Goal: Task Accomplishment & Management: Use online tool/utility

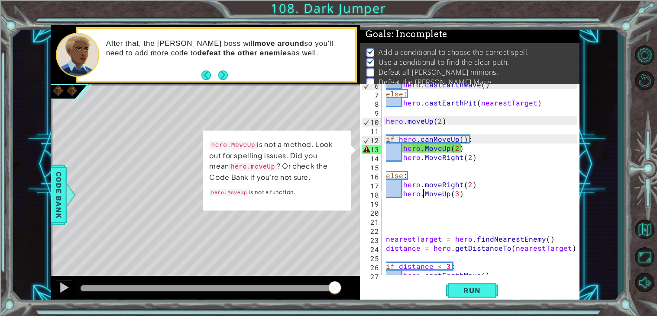
scroll to position [50, 0]
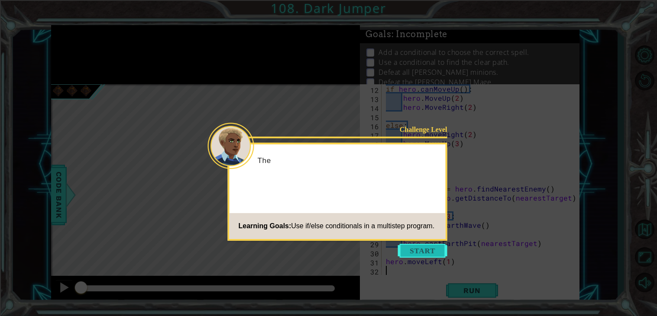
scroll to position [100, 0]
click at [413, 253] on button "Start" at bounding box center [422, 251] width 49 height 14
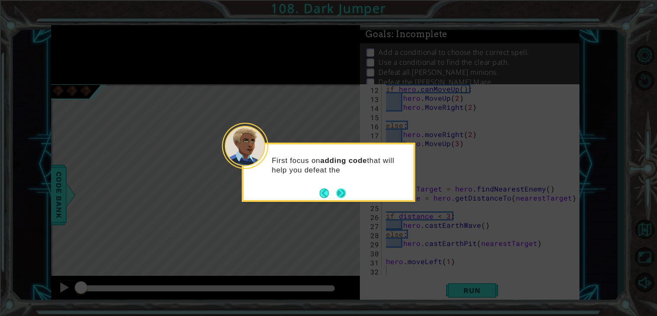
click at [343, 198] on button "Next" at bounding box center [340, 193] width 11 height 11
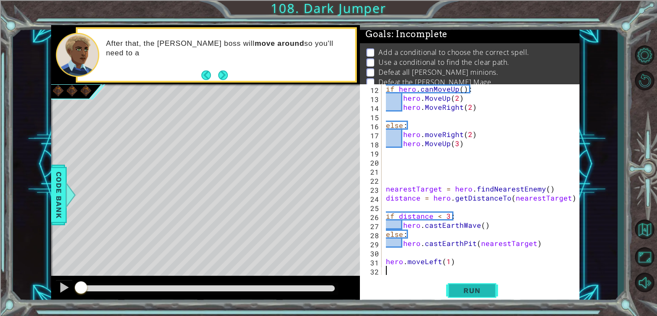
click at [459, 292] on span "Run" at bounding box center [471, 291] width 34 height 9
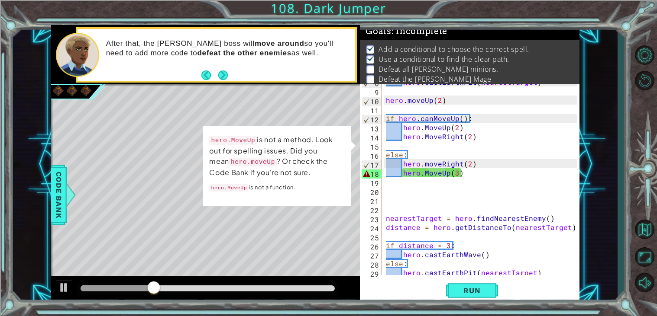
scroll to position [0, 0]
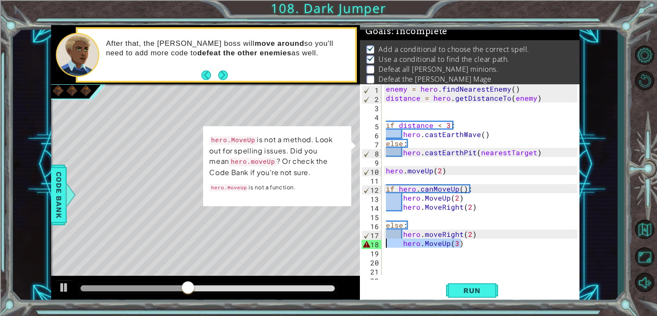
drag, startPoint x: 462, startPoint y: 244, endPoint x: 385, endPoint y: 243, distance: 77.0
click at [385, 243] on div "enemy = hero . findNearestEnemy ( ) distance = hero . getDistanceTo ( enemy ) i…" at bounding box center [482, 188] width 197 height 209
type textarea "hero.MoveUp(3)"
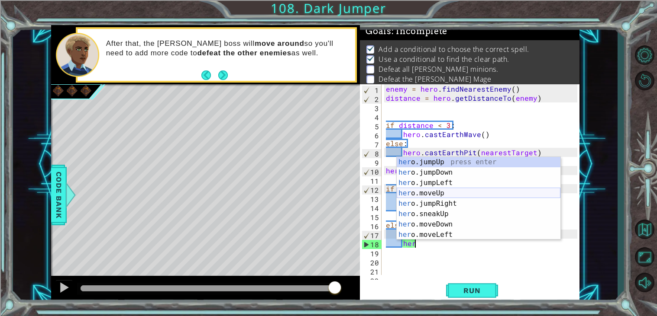
click at [445, 191] on div "her o.jumpUp press enter her o.jumpDown press enter her o.jumpLeft press enter …" at bounding box center [478, 209] width 164 height 104
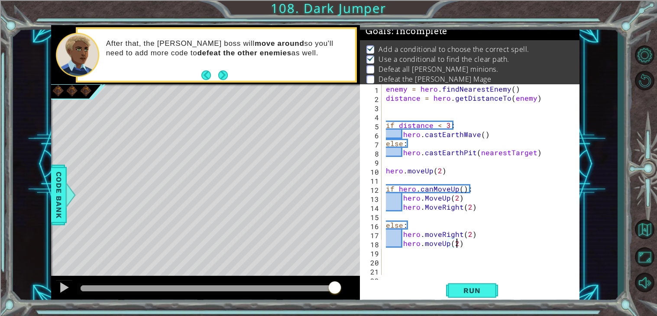
scroll to position [0, 4]
click at [493, 286] on button "Run" at bounding box center [472, 291] width 52 height 22
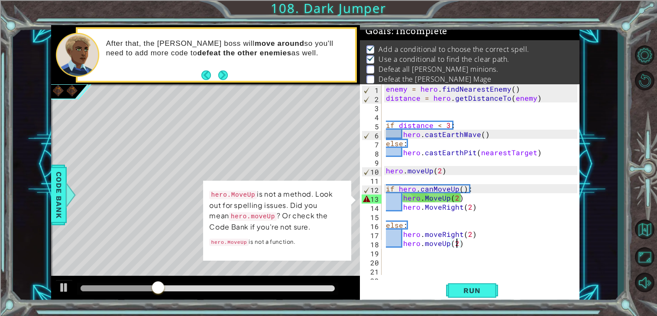
click at [428, 197] on div "enemy = hero . findNearestEnemy ( ) distance = hero . getDistanceTo ( enemy ) i…" at bounding box center [482, 188] width 197 height 209
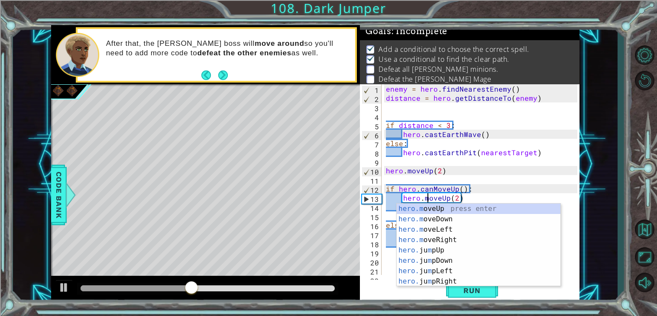
scroll to position [0, 3]
click at [596, 203] on div "1 ההההההההההההההההההההההההההההההההההההההההההההההההההההההההההההההההההההההההההההה…" at bounding box center [315, 164] width 604 height 278
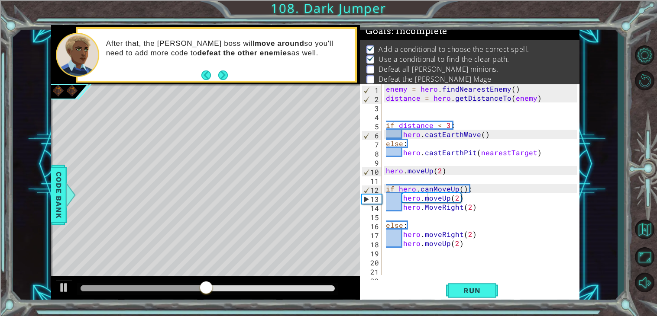
click at [427, 208] on div "enemy = hero . findNearestEnemy ( ) distance = hero . getDistanceTo ( enemy ) i…" at bounding box center [482, 188] width 197 height 209
click at [656, 211] on div at bounding box center [643, 167] width 25 height 97
click at [476, 286] on button "Run" at bounding box center [472, 291] width 52 height 22
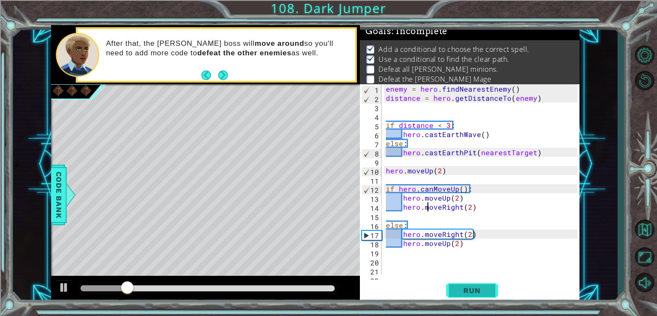
click at [476, 286] on button "Run" at bounding box center [472, 291] width 52 height 22
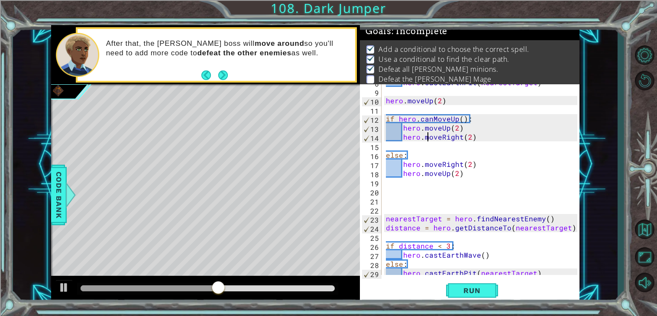
scroll to position [100, 0]
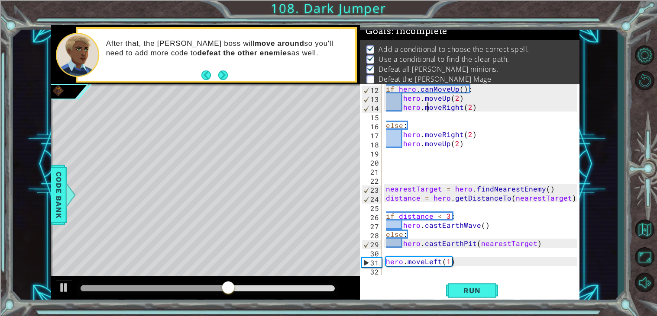
click at [477, 261] on div "if hero . canMoveUp ( ) : hero . moveUp ( 2 ) hero . moveRight ( 2 ) else : her…" at bounding box center [482, 188] width 197 height 209
type textarea "hero.moveLeft(1)"
drag, startPoint x: 477, startPoint y: 261, endPoint x: 385, endPoint y: 262, distance: 91.8
click at [385, 262] on div "if hero . canMoveUp ( ) : hero . moveUp ( 2 ) hero . moveRight ( 2 ) else : her…" at bounding box center [482, 188] width 197 height 209
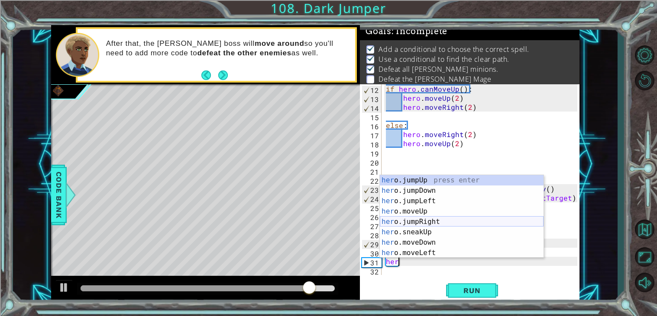
scroll to position [16, 0]
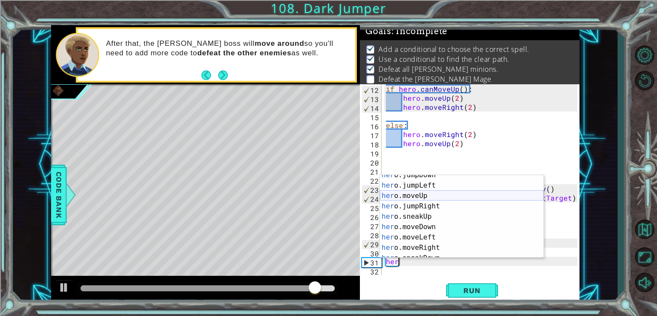
click at [420, 195] on div "her o.jumpDown press enter her o.jumpLeft press enter her o.moveUp press enter …" at bounding box center [462, 222] width 164 height 104
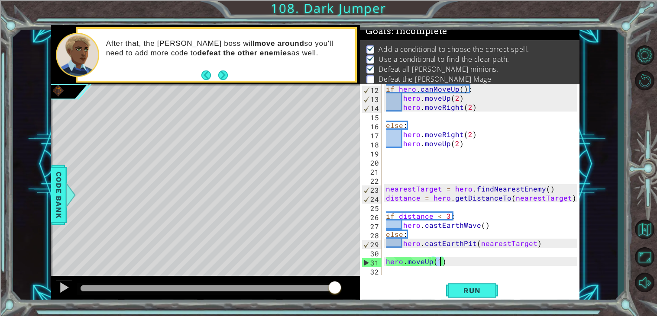
type textarea "hero.moveUp(1)"
click at [428, 279] on div "hero.moveUp(1) 12 13 14 15 16 17 18 19 20 21 22 23 24 25 26 27 28 29 30 31 32 i…" at bounding box center [469, 193] width 219 height 219
click at [418, 274] on div "if hero . canMoveUp ( ) : hero . moveUp ( 2 ) hero . moveRight ( 2 ) else : her…" at bounding box center [482, 188] width 197 height 209
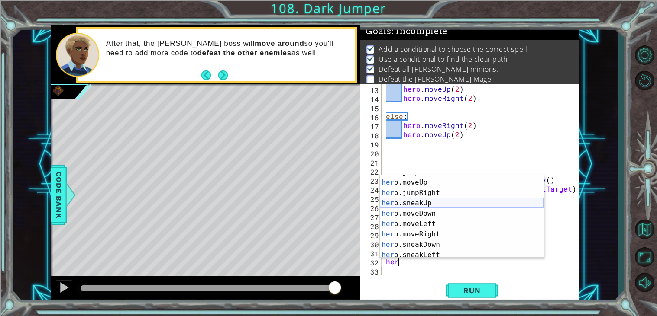
scroll to position [31, 0]
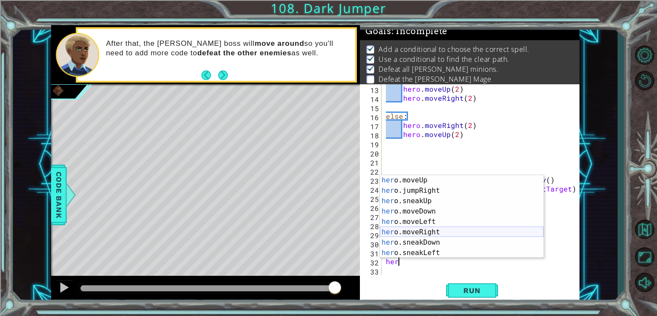
click at [428, 232] on div "her o.moveUp press enter her o.jumpRight press enter her o.sneakUp press enter …" at bounding box center [462, 227] width 164 height 104
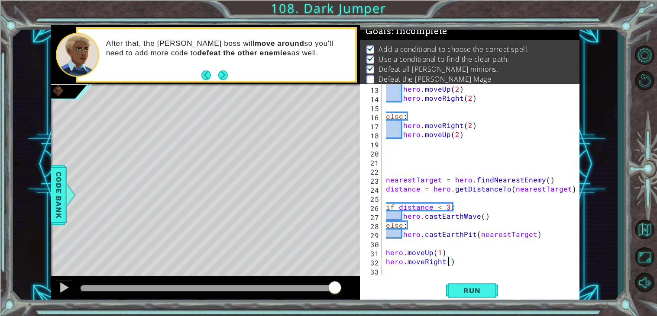
type textarea "hero.moveRight(4)"
click at [396, 272] on div "hero . moveUp ( 2 ) hero . moveRight ( 2 ) else : hero . moveRight ( 2 ) hero .…" at bounding box center [482, 188] width 197 height 209
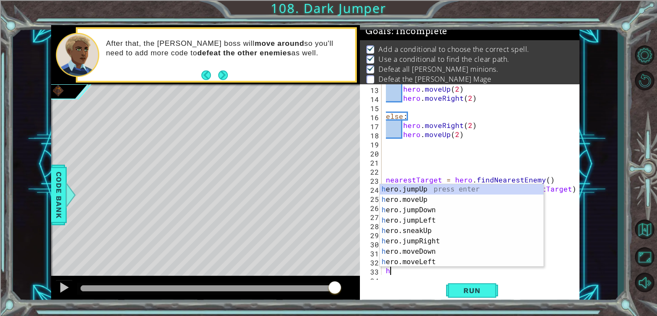
scroll to position [118, 0]
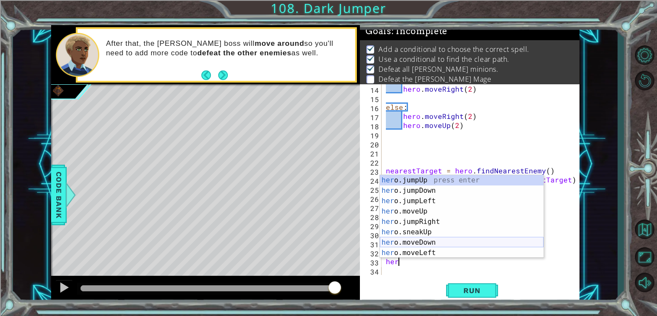
click at [434, 244] on div "her o.jumpUp press enter her o.jumpDown press enter her o.jumpLeft press enter …" at bounding box center [462, 227] width 164 height 104
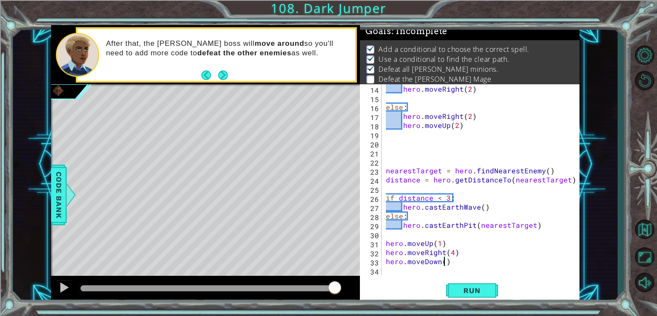
scroll to position [0, 3]
click at [481, 294] on span "Run" at bounding box center [471, 291] width 34 height 9
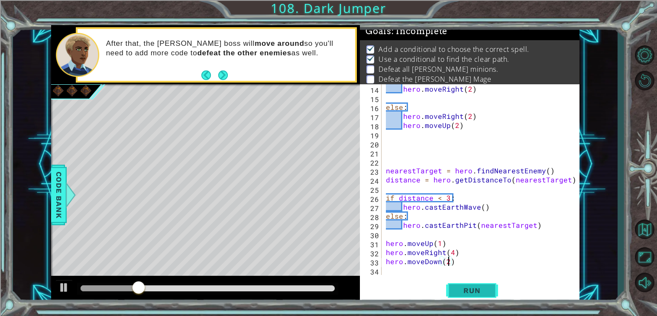
click at [469, 298] on button "Run" at bounding box center [472, 291] width 52 height 22
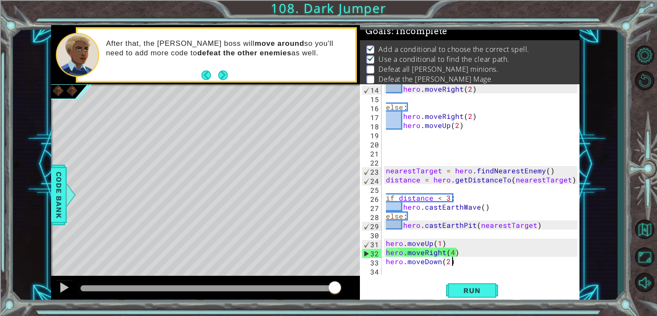
click at [462, 263] on div "hero . moveRight ( 2 ) else : hero . moveRight ( 2 ) hero . moveUp ( 2 ) neares…" at bounding box center [482, 188] width 197 height 209
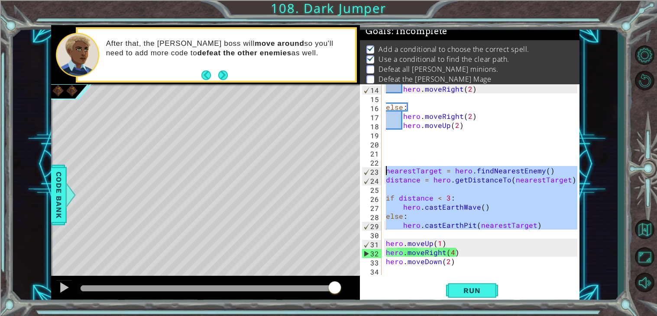
drag, startPoint x: 558, startPoint y: 231, endPoint x: 377, endPoint y: 171, distance: 190.9
click at [377, 171] on div "hero.moveDown(2) 14 15 16 17 18 19 20 21 22 23 24 25 26 27 28 29 30 31 32 33 34…" at bounding box center [468, 179] width 217 height 191
click at [451, 259] on div "hero . moveRight ( 2 ) else : hero . moveRight ( 2 ) hero . moveUp ( 2 ) neares…" at bounding box center [482, 188] width 197 height 209
type textarea "hero.moveDown(2)"
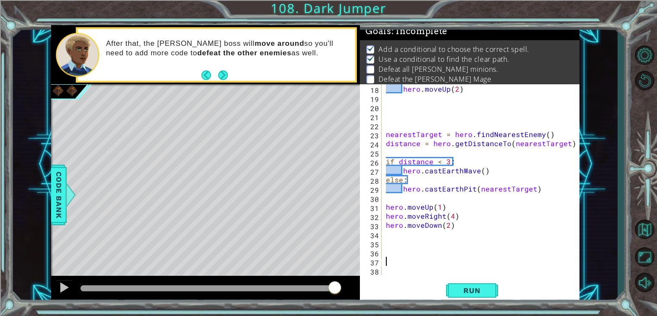
scroll to position [218, 0]
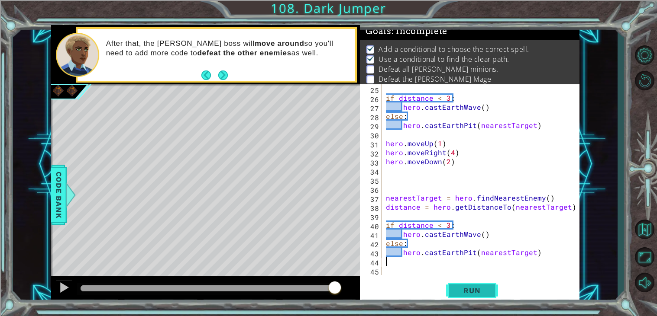
click at [486, 289] on span "Run" at bounding box center [471, 291] width 34 height 9
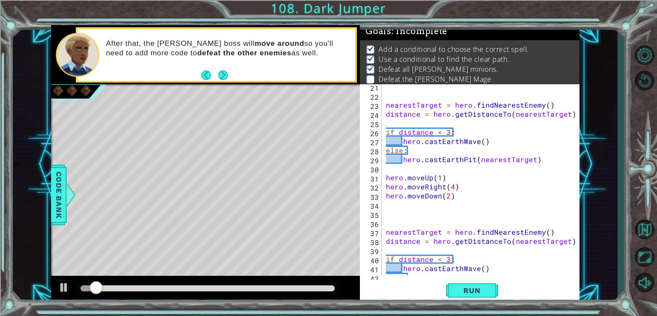
scroll to position [183, 0]
click at [447, 135] on div "nearestTarget = hero . findNearestEnemy ( ) distance = hero . getDistanceTo ( n…" at bounding box center [482, 187] width 197 height 209
type textarea "if distance < 2:"
click at [473, 296] on button "Run" at bounding box center [472, 291] width 52 height 22
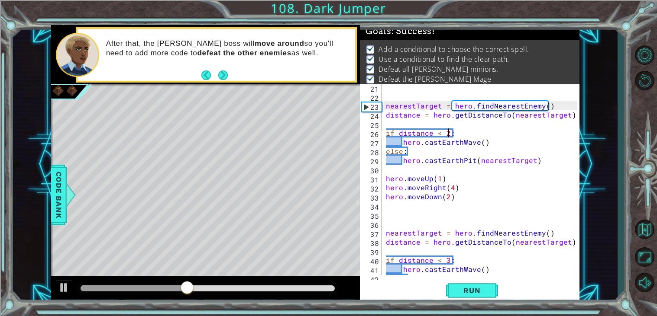
scroll to position [218, 0]
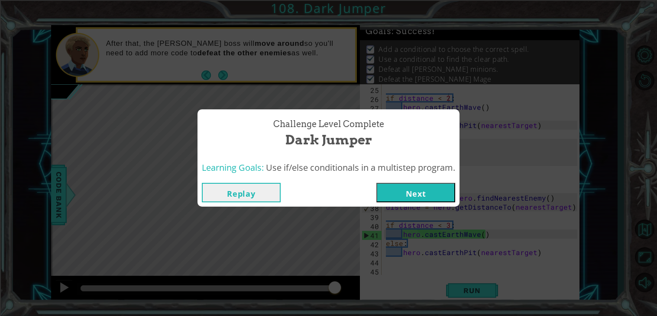
click at [414, 187] on button "Next" at bounding box center [415, 192] width 79 height 19
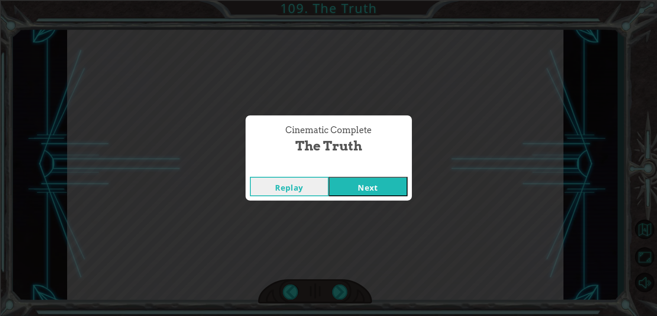
click at [380, 192] on button "Next" at bounding box center [367, 186] width 79 height 19
click at [372, 190] on button "Next" at bounding box center [367, 186] width 79 height 19
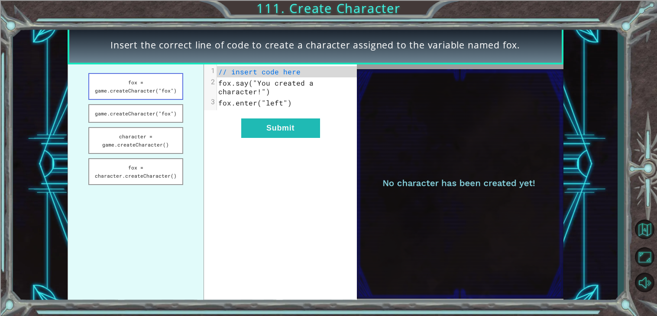
click at [155, 93] on button "fox = game.createCharacter("fox")" at bounding box center [135, 86] width 95 height 27
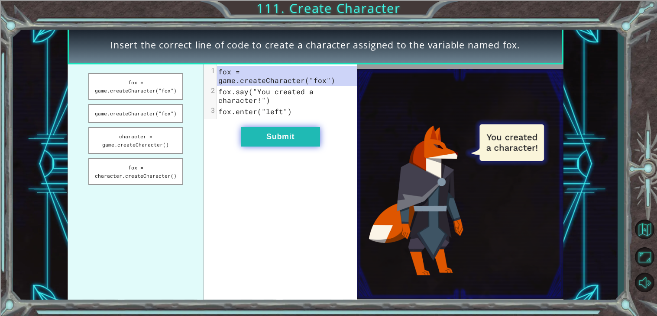
click at [264, 133] on button "Submit" at bounding box center [280, 136] width 79 height 19
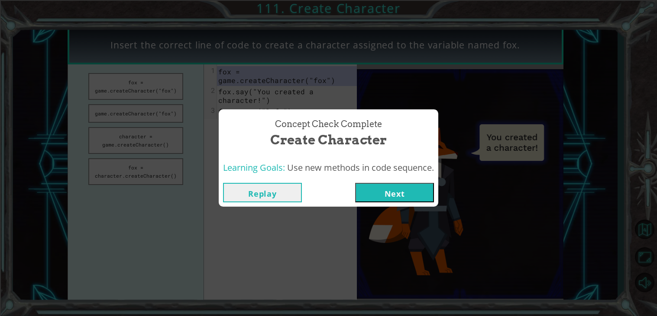
click at [349, 198] on div "Replay Next" at bounding box center [328, 192] width 211 height 19
click at [384, 188] on button "Next" at bounding box center [394, 192] width 79 height 19
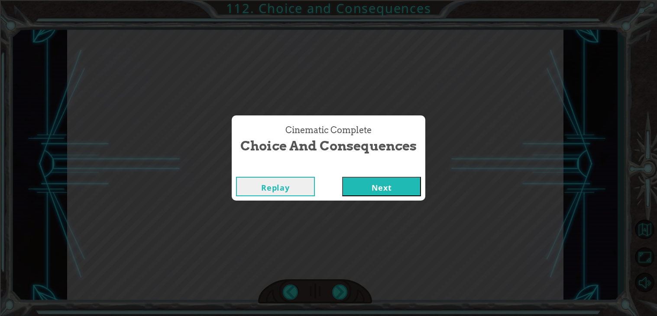
click at [407, 190] on button "Next" at bounding box center [381, 186] width 79 height 19
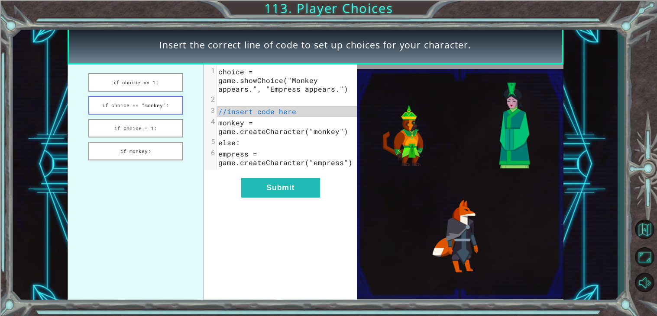
click at [155, 102] on button "if choice == "monkey":" at bounding box center [135, 105] width 95 height 19
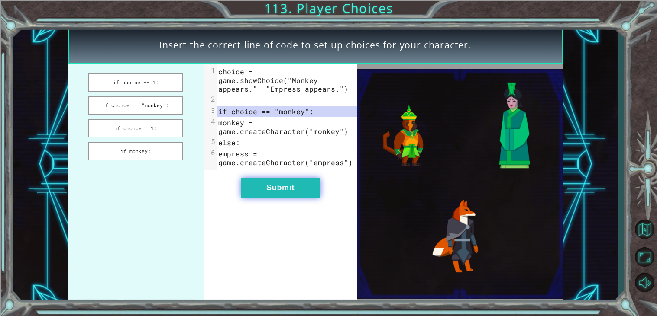
click at [250, 178] on button "Submit" at bounding box center [280, 187] width 79 height 19
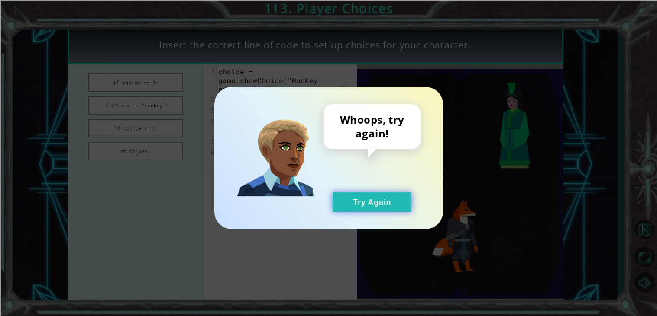
click at [353, 198] on button "Try Again" at bounding box center [371, 202] width 79 height 19
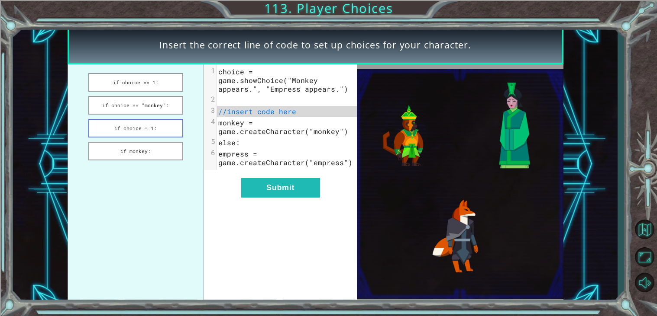
click at [167, 132] on button "if choice = 1:" at bounding box center [135, 128] width 95 height 19
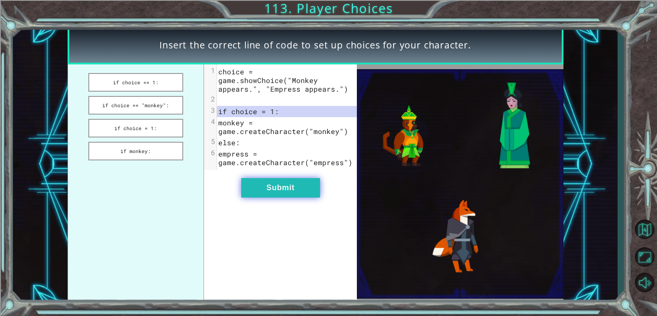
click at [271, 186] on button "Submit" at bounding box center [280, 187] width 79 height 19
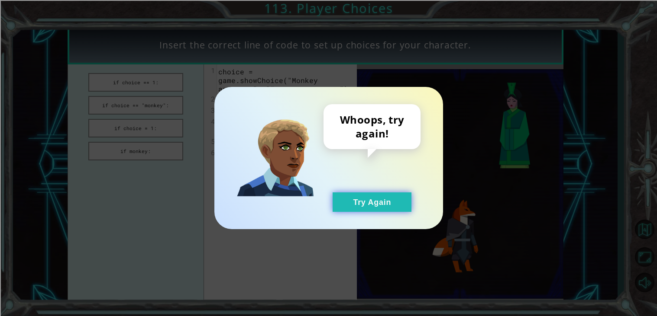
click at [350, 207] on button "Try Again" at bounding box center [371, 202] width 79 height 19
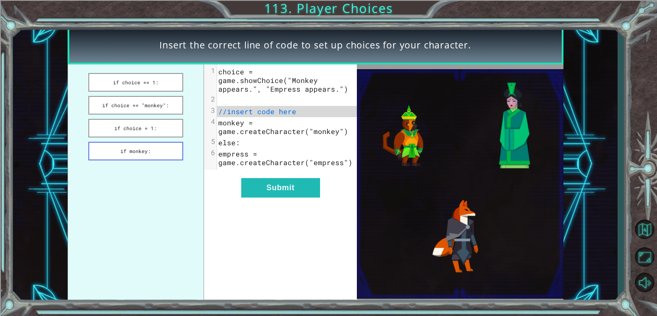
click at [153, 143] on button "if monkey:" at bounding box center [135, 151] width 95 height 19
click at [234, 157] on span "empress = game.createCharacter("empress")" at bounding box center [285, 158] width 134 height 18
click at [283, 189] on div "xxxxxxxxxx 6 1 choice = game.showChoice("Monkey appears.", "Empress appears.") …" at bounding box center [280, 183] width 153 height 239
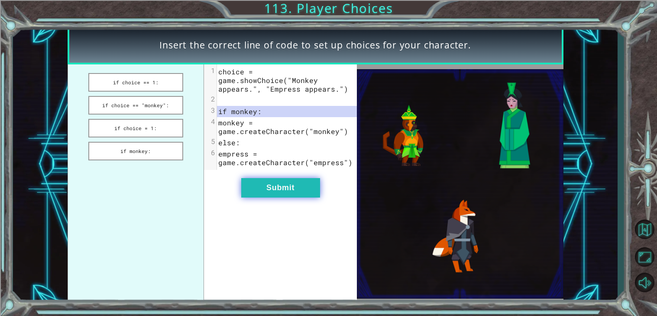
click at [277, 178] on button "Submit" at bounding box center [280, 187] width 79 height 19
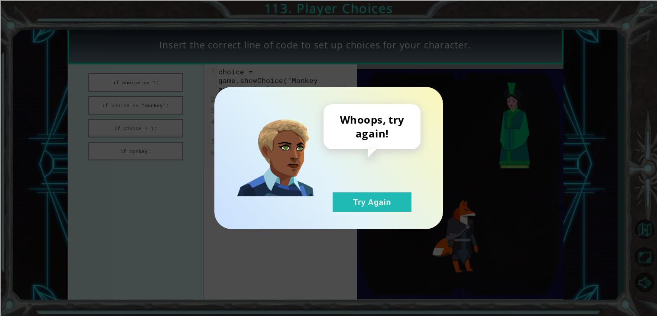
click at [206, 109] on div "Whoops, try again! Try Again" at bounding box center [328, 158] width 657 height 316
click at [348, 204] on button "Try Again" at bounding box center [371, 202] width 79 height 19
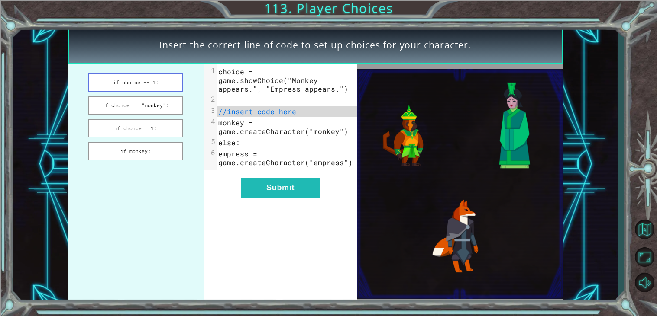
click at [119, 76] on button "if choice == 1:" at bounding box center [135, 82] width 95 height 19
click at [299, 190] on div "xxxxxxxxxx 6 1 choice = game.showChoice("Monkey appears.", "Empress appears.") …" at bounding box center [280, 183] width 153 height 239
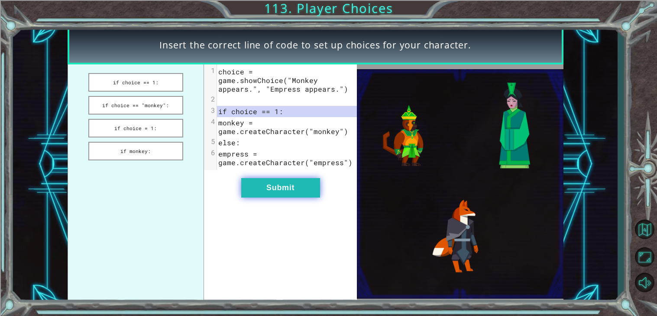
click at [293, 183] on button "Submit" at bounding box center [280, 187] width 79 height 19
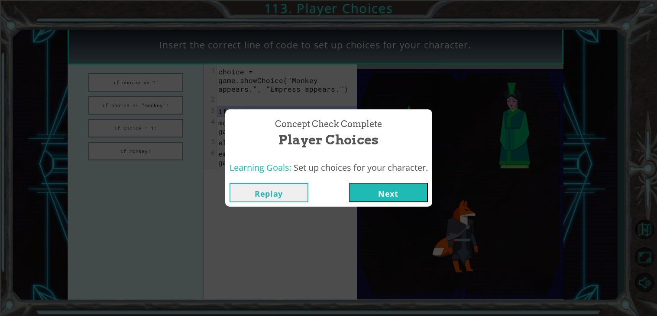
click at [373, 192] on button "Next" at bounding box center [388, 192] width 79 height 19
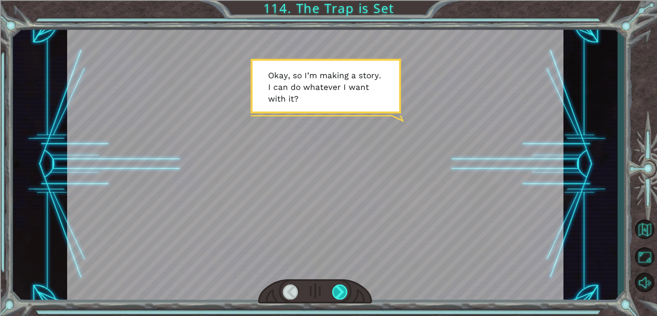
click at [341, 293] on div at bounding box center [340, 292] width 16 height 15
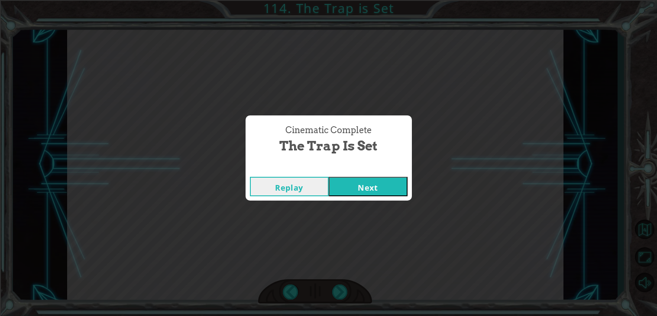
click at [386, 177] on button "Next" at bounding box center [367, 186] width 79 height 19
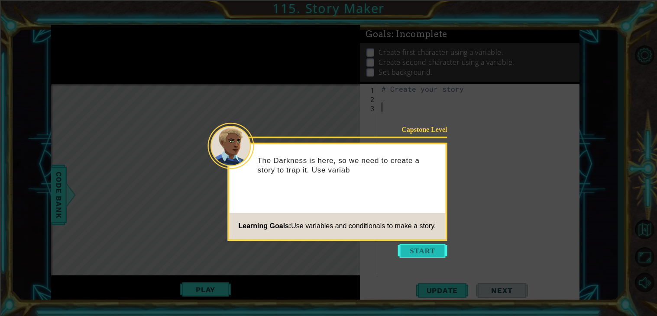
click at [412, 247] on button "Start" at bounding box center [422, 251] width 49 height 14
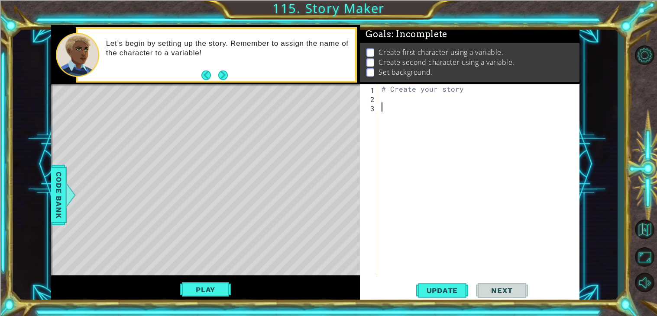
click at [397, 96] on div "# Create your story" at bounding box center [481, 188] width 202 height 209
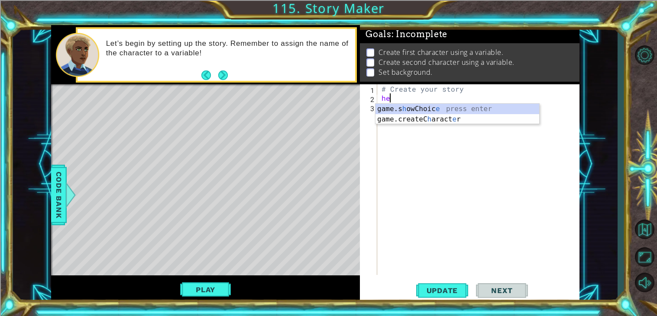
type textarea "h"
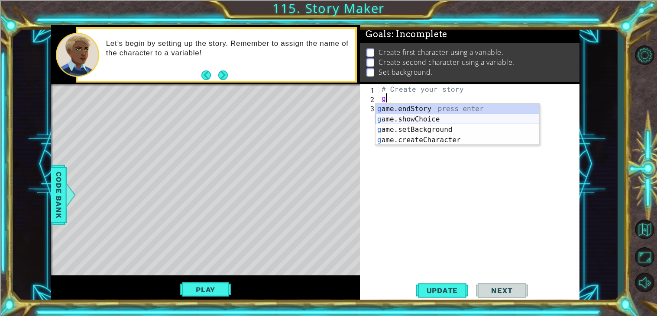
click at [428, 125] on div "g ame.endStory press enter g ame.showChoice press enter g ame.setBackground pre…" at bounding box center [457, 135] width 164 height 62
type textarea "game.setBackground("forest")"
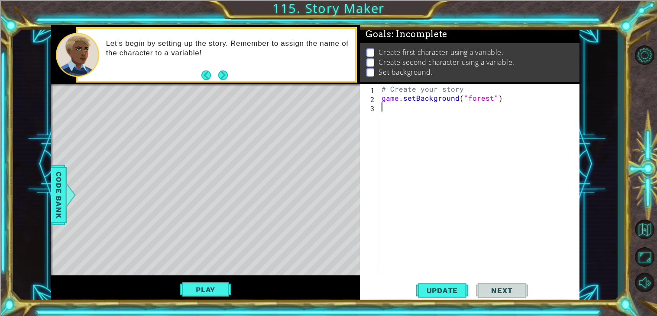
click at [471, 196] on div "# Create your story game . setBackground ( "forest" )" at bounding box center [481, 188] width 202 height 209
click at [435, 284] on button "Update" at bounding box center [442, 291] width 52 height 22
click at [421, 115] on div "game.createC h aract er press enter" at bounding box center [457, 128] width 164 height 31
type textarea "game.createCharacter("monkey")"
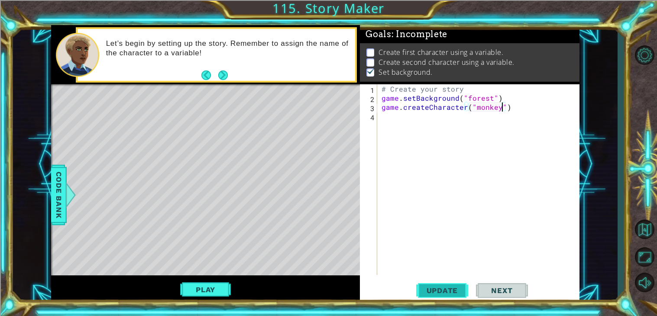
click at [431, 291] on span "Update" at bounding box center [442, 291] width 49 height 9
click at [455, 120] on div "# Create your story game . setBackground ( "forest" ) game . createCharacter ( …" at bounding box center [481, 188] width 202 height 209
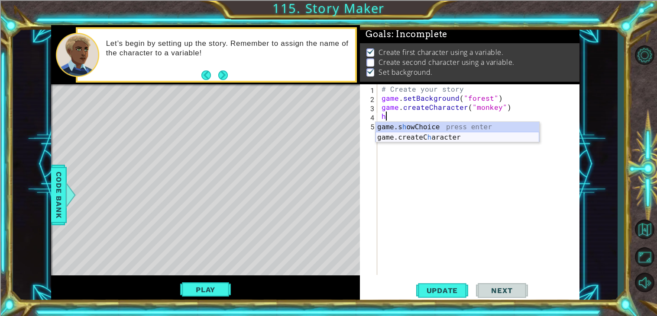
click at [457, 142] on div "game.s h owChoice press enter game.createC h aracter press enter" at bounding box center [457, 143] width 164 height 42
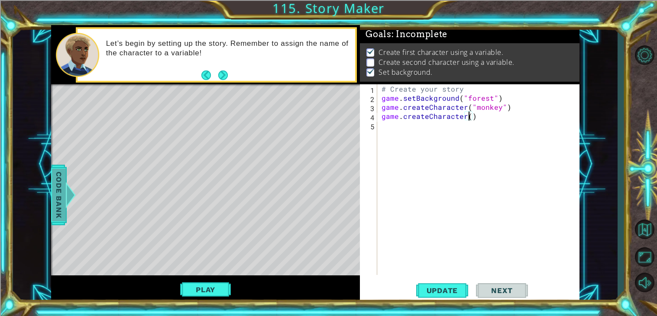
click at [61, 217] on span "Code Bank" at bounding box center [59, 195] width 14 height 53
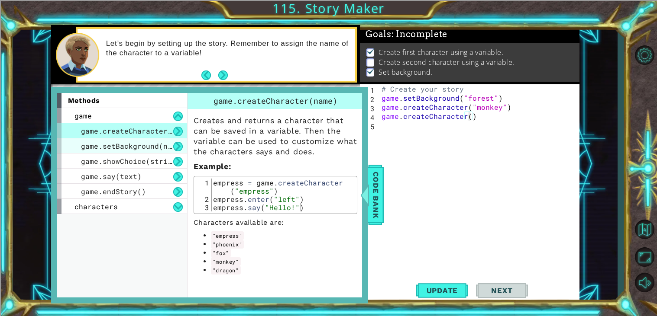
click at [151, 150] on span "game.setBackground(name)" at bounding box center [133, 146] width 104 height 9
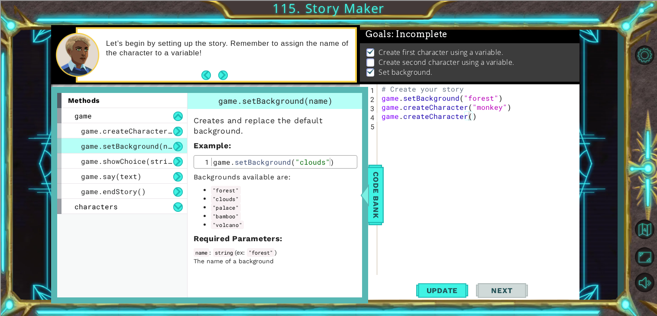
click at [151, 150] on span "game.setBackground(name)" at bounding box center [133, 146] width 104 height 9
click at [150, 157] on span "game.showChoice(string1, string2)" at bounding box center [152, 161] width 143 height 9
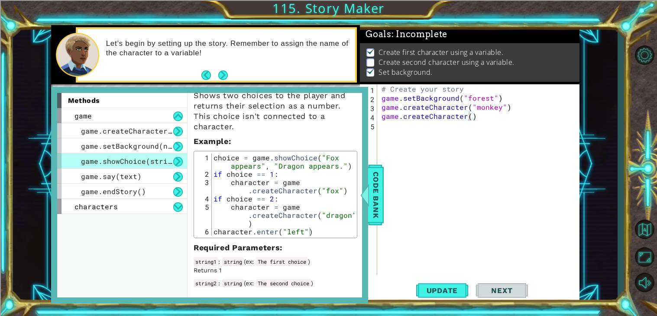
scroll to position [36, 0]
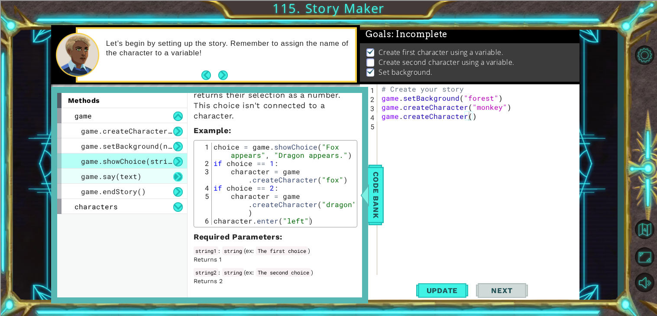
click at [177, 175] on button at bounding box center [178, 177] width 10 height 10
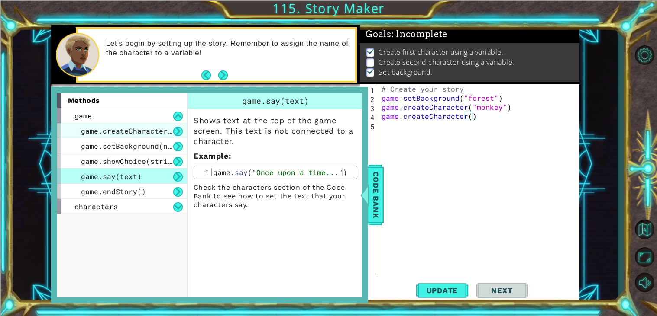
click at [168, 135] on div "game.createCharacter(name)" at bounding box center [122, 130] width 130 height 15
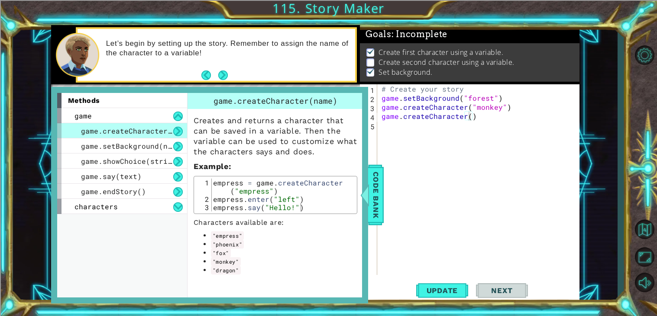
drag, startPoint x: 240, startPoint y: 247, endPoint x: 202, endPoint y: 246, distance: 38.1
click at [211, 246] on li ""phoenix"" at bounding box center [284, 244] width 146 height 9
click at [383, 199] on div "Code Bank" at bounding box center [376, 195] width 16 height 61
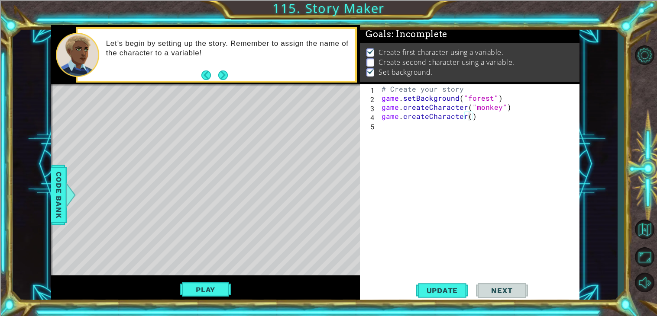
click at [469, 117] on div "# Create your story game . setBackground ( "forest" ) game . createCharacter ( …" at bounding box center [481, 188] width 202 height 209
click at [488, 120] on div "# Create your story game . setBackground ( "forest" ) game . createCharacter ( …" at bounding box center [481, 188] width 202 height 209
click at [470, 115] on div "# Create your story game . setBackground ( "forest" ) game . createCharacter ( …" at bounding box center [481, 188] width 202 height 209
click at [475, 116] on div "# Create your story game . setBackground ( "forest" ) game . createCharacter ( …" at bounding box center [481, 188] width 202 height 209
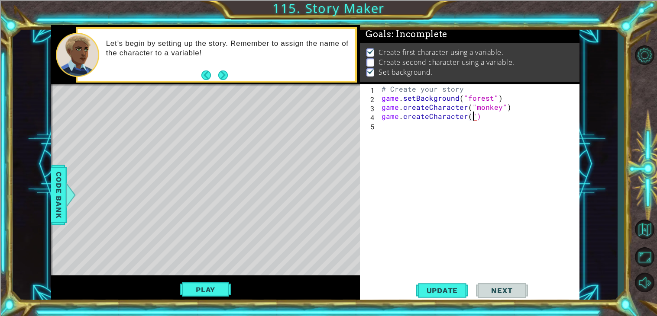
paste textarea "Code Area"
click at [503, 117] on div "# Create your story game . setBackground ( "forest" ) game . createCharacter ( …" at bounding box center [481, 188] width 202 height 209
click at [397, 129] on div "# Create your story game . setBackground ( "forest" ) game . createCharacter ( …" at bounding box center [481, 188] width 202 height 209
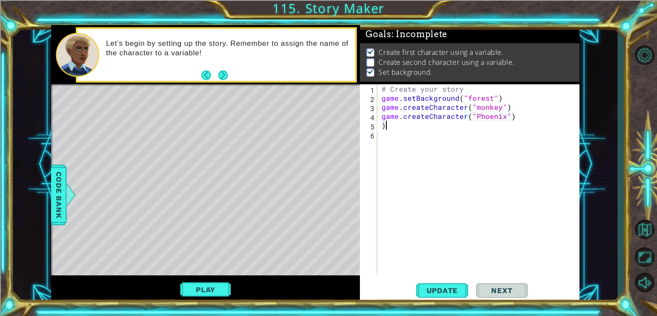
type textarea ")"
click at [478, 119] on div "# Create your story game . setBackground ( "forest" ) game . createCharacter ( …" at bounding box center [481, 188] width 202 height 209
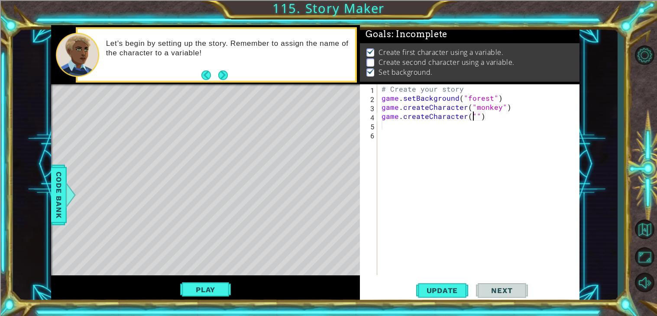
paste textarea "Code Area"
click at [400, 128] on div "# Create your story game . setBackground ( "forest" ) game . createCharacter ( …" at bounding box center [481, 188] width 202 height 209
type textarea """
click at [525, 116] on div "# Create your story game . setBackground ( "forest" ) game . createCharacter ( …" at bounding box center [481, 188] width 202 height 209
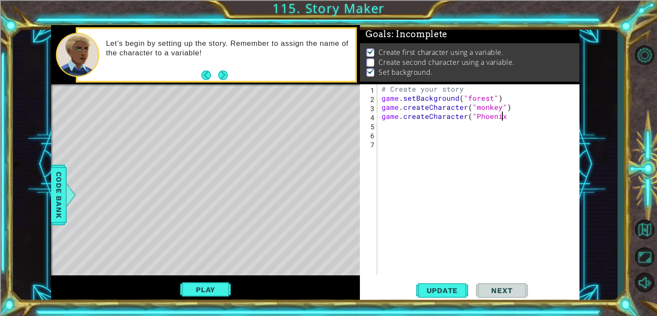
scroll to position [0, 7]
click at [476, 117] on div "# Create your story game . setBackground ( "forest" ) game . createCharacter ( …" at bounding box center [481, 188] width 202 height 209
type textarea "game.createCharacter("phoenix")"
click at [445, 301] on button "Update" at bounding box center [442, 291] width 52 height 22
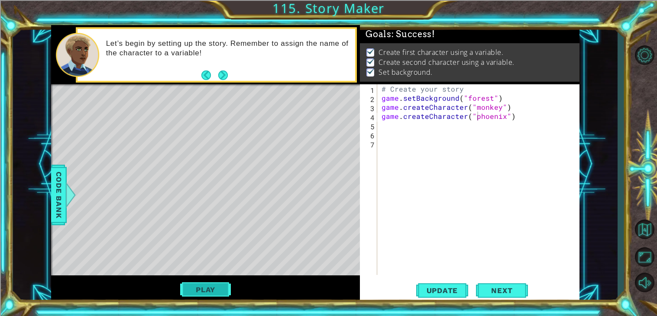
click at [220, 290] on button "Play" at bounding box center [205, 290] width 51 height 16
click at [512, 293] on span "Next" at bounding box center [501, 293] width 39 height 9
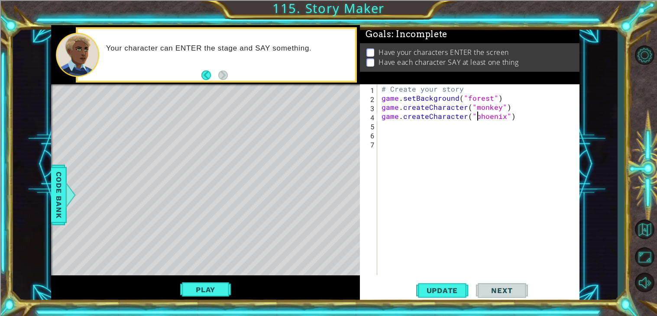
click at [400, 128] on div "# Create your story game . setBackground ( "forest" ) game . createCharacter ( …" at bounding box center [481, 188] width 202 height 209
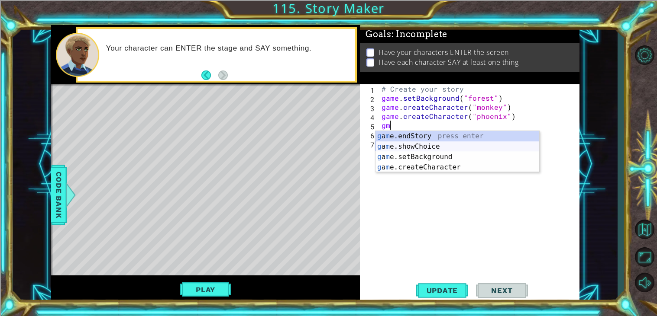
click at [426, 146] on div "g a m e.endStory press enter g a m e.showChoice press enter g a m e.setBackgrou…" at bounding box center [457, 162] width 164 height 62
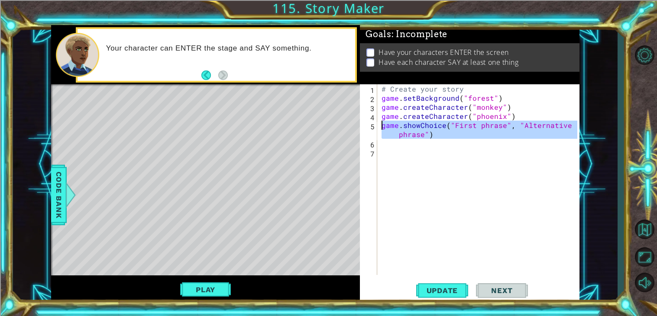
drag, startPoint x: 455, startPoint y: 140, endPoint x: 377, endPoint y: 126, distance: 79.5
click at [377, 126] on div "game.showChoice("First phrase", "Alternative phrase") 1 2 3 4 5 6 7 # Create yo…" at bounding box center [468, 179] width 217 height 191
type textarea "game.showChoice("First phrase", "Alternative phrase")"
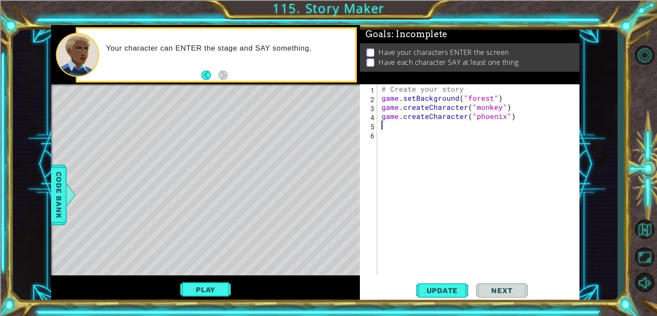
type textarea "h"
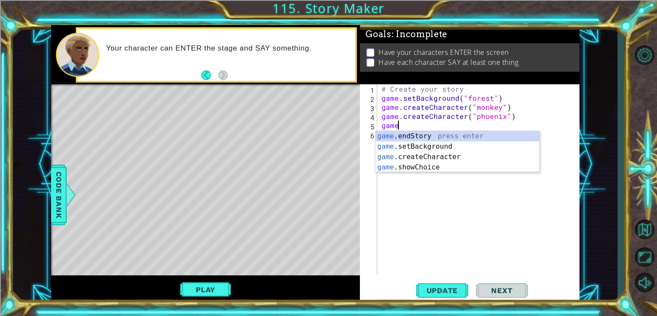
scroll to position [0, 0]
type textarea "game."
click at [60, 209] on span "Code Bank" at bounding box center [59, 195] width 14 height 53
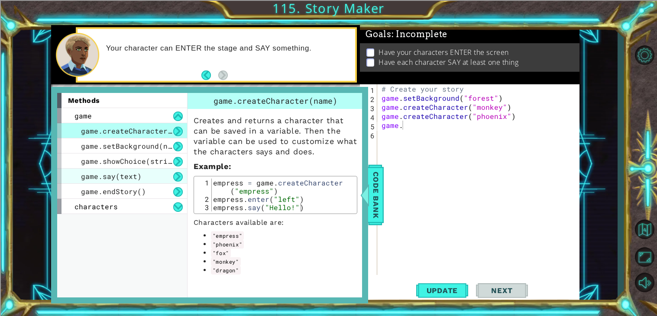
click at [145, 180] on div "game.say(text)" at bounding box center [122, 176] width 130 height 15
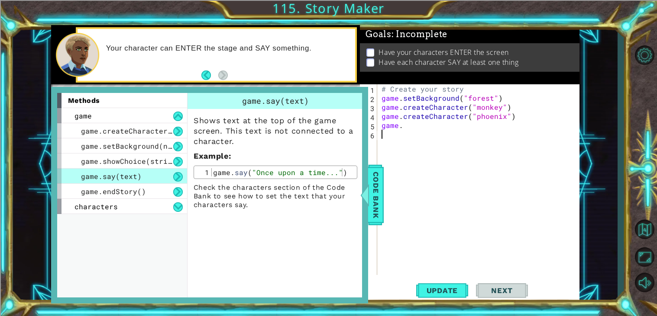
scroll to position [0, 0]
click at [457, 138] on div "# Create your story game . setBackground ( "forest" ) game . createCharacter ( …" at bounding box center [481, 188] width 202 height 209
click at [460, 130] on div "# Create your story game . setBackground ( "forest" ) game . createCharacter ( …" at bounding box center [481, 188] width 202 height 209
click at [382, 200] on span "Code Bank" at bounding box center [376, 195] width 14 height 53
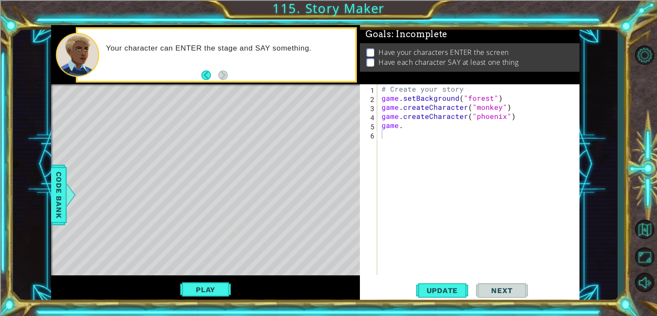
click at [433, 120] on div "# Create your story game . setBackground ( "forest" ) game . createCharacter ( …" at bounding box center [481, 188] width 202 height 209
click at [431, 126] on div "# Create your story game . setBackground ( "forest" ) game . createCharacter ( …" at bounding box center [481, 188] width 202 height 209
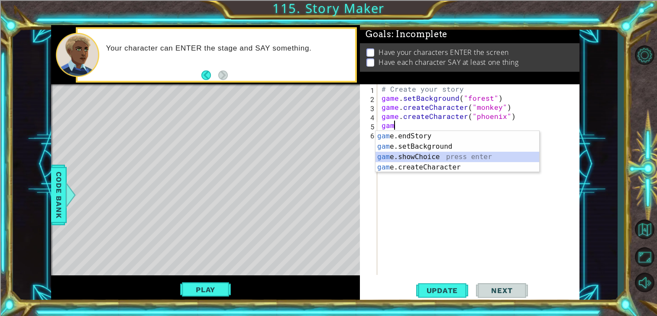
click at [461, 155] on div "gam e.endStory press enter gam e.setBackground press enter gam e.showChoice pre…" at bounding box center [457, 162] width 164 height 62
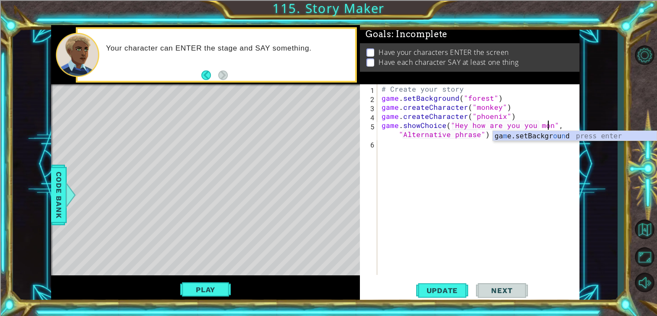
scroll to position [0, 10]
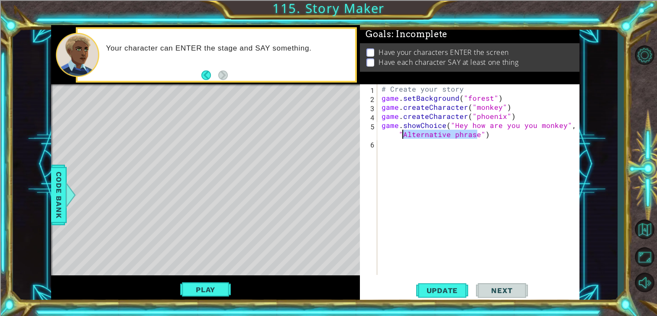
drag, startPoint x: 477, startPoint y: 136, endPoint x: 400, endPoint y: 135, distance: 76.6
click at [400, 135] on div "# Create your story game . setBackground ( "forest" ) game . createCharacter ( …" at bounding box center [481, 188] width 202 height 209
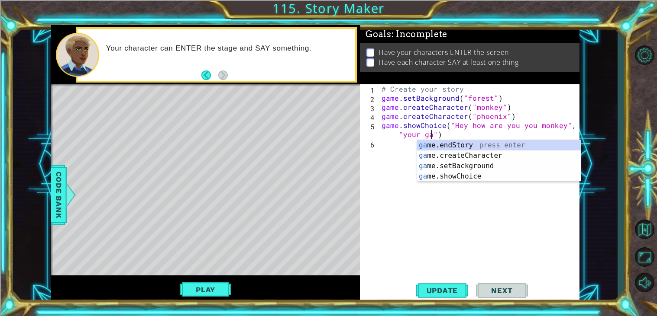
scroll to position [0, 14]
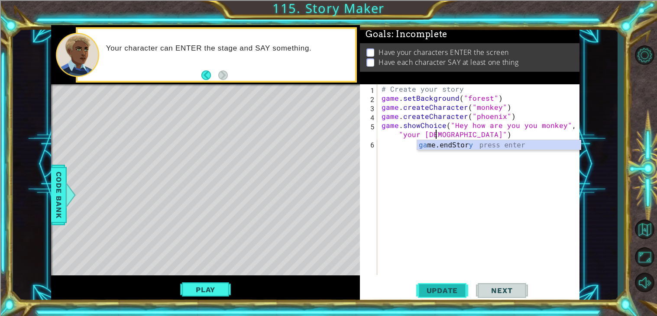
click at [447, 299] on button "Update" at bounding box center [442, 291] width 52 height 22
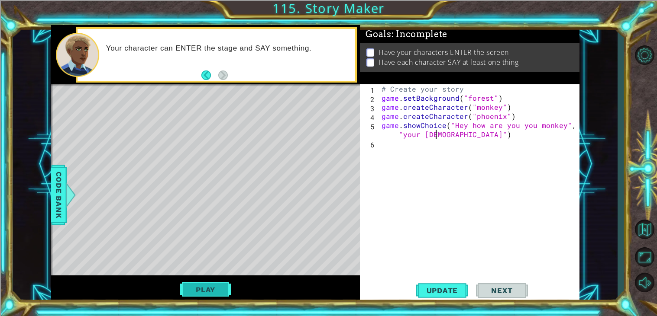
click at [219, 293] on button "Play" at bounding box center [205, 290] width 51 height 16
drag, startPoint x: 436, startPoint y: 136, endPoint x: 404, endPoint y: 138, distance: 32.1
click at [404, 138] on div "# Create your story game . setBackground ( "forest" ) game . createCharacter ( …" at bounding box center [481, 188] width 202 height 209
click at [514, 111] on div "# Create your story game . setBackground ( "forest" ) game . createCharacter ( …" at bounding box center [481, 188] width 202 height 209
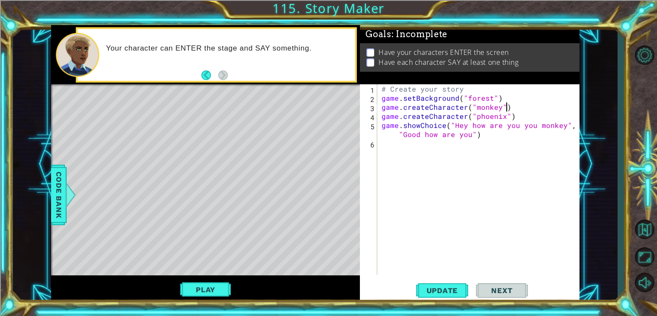
scroll to position [0, 7]
click at [518, 121] on div "# Create your story game . setBackground ( "forest" ) game . createCharacter ( …" at bounding box center [481, 188] width 202 height 209
click at [516, 122] on div "# Create your story game . setBackground ( "forest" ) game . createCharacter ( …" at bounding box center [481, 188] width 202 height 209
click at [511, 117] on div "# Create your story game . setBackground ( "forest" ) game . createCharacter ( …" at bounding box center [481, 188] width 202 height 209
type textarea "game.createCharacter("phoenix")"
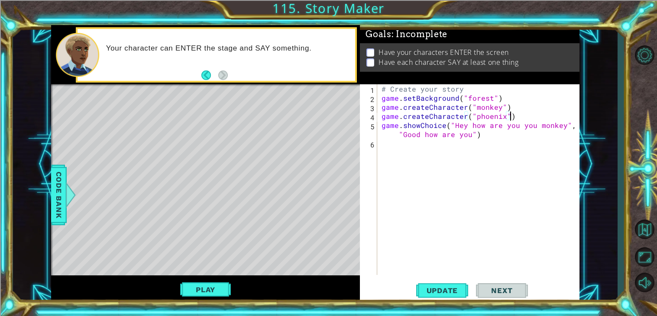
type textarea "]"
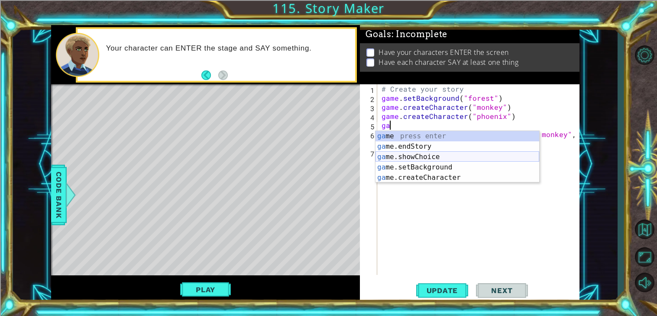
click at [473, 158] on div "ga me press enter ga me.endStory press enter ga me.showChoice press enter ga me…" at bounding box center [457, 167] width 164 height 73
type textarea "game.showChoice("First phrase", "Alternative phrase")"
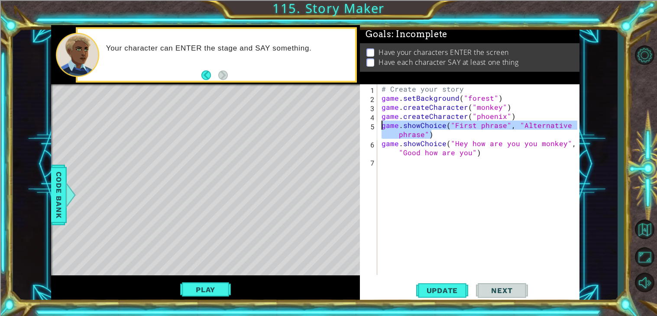
drag, startPoint x: 444, startPoint y: 133, endPoint x: 382, endPoint y: 128, distance: 62.5
click at [382, 128] on div "# Create your story game . setBackground ( "forest" ) game . createCharacter ( …" at bounding box center [481, 188] width 202 height 209
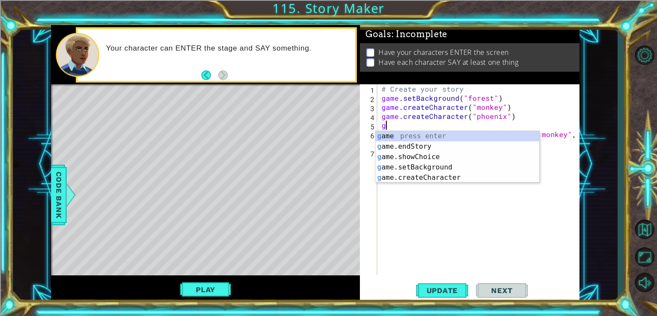
type textarea "ge"
click at [428, 188] on div "# Create your story game . setBackground ( "forest" ) game . createCharacter ( …" at bounding box center [481, 188] width 202 height 209
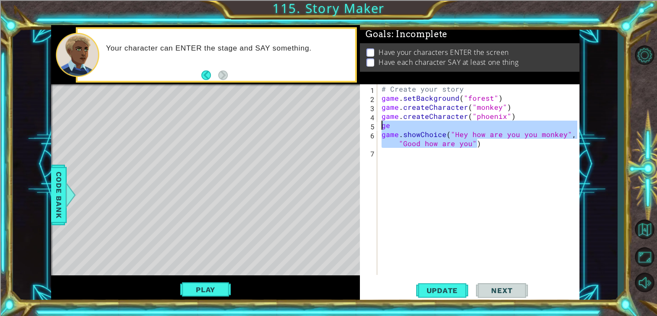
drag, startPoint x: 495, startPoint y: 143, endPoint x: 378, endPoint y: 125, distance: 118.3
click at [378, 125] on div "1 2 3 4 5 6 7 # Create your story game . setBackground ( "forest" ) game . crea…" at bounding box center [468, 179] width 217 height 191
type textarea "ge game.showChoice("Hey how are you you monkey", "Good how are you")"
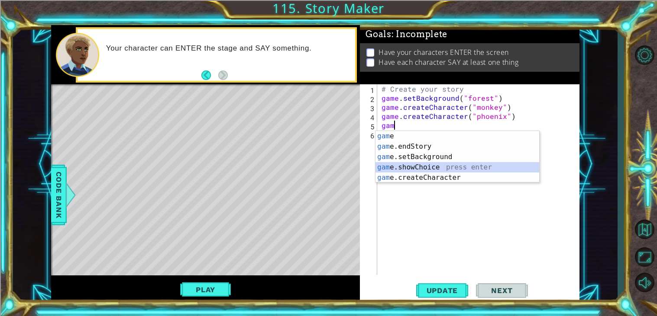
click at [422, 165] on div "gam e press enter gam e.endStory press enter gam e.setBackground press enter ga…" at bounding box center [457, 167] width 164 height 73
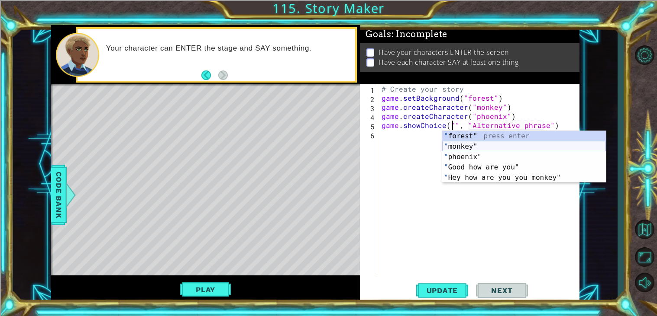
click at [468, 147] on div "" forest" press enter " monkey" press enter " phoenix" press enter " Good how a…" at bounding box center [524, 167] width 164 height 73
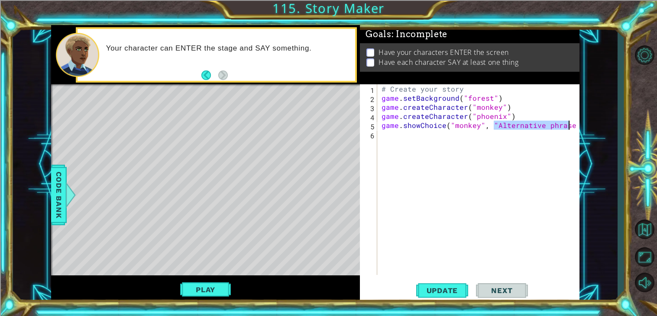
drag, startPoint x: 494, startPoint y: 127, endPoint x: 569, endPoint y: 125, distance: 74.5
click at [569, 125] on div "# Create your story game . setBackground ( "forest" ) game . createCharacter ( …" at bounding box center [481, 188] width 202 height 209
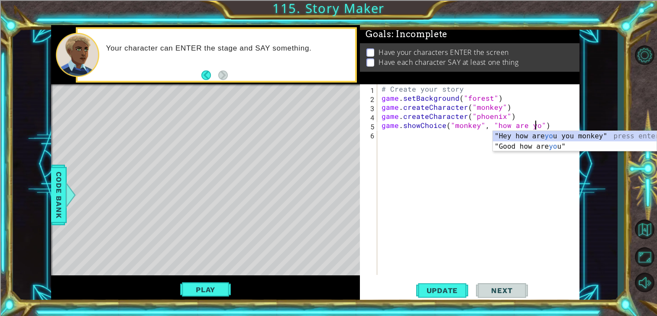
scroll to position [0, 10]
type textarea "game.showChoice("monkey", "how are you")"
click at [514, 229] on div "# Create your story game . setBackground ( "forest" ) game . createCharacter ( …" at bounding box center [481, 188] width 202 height 209
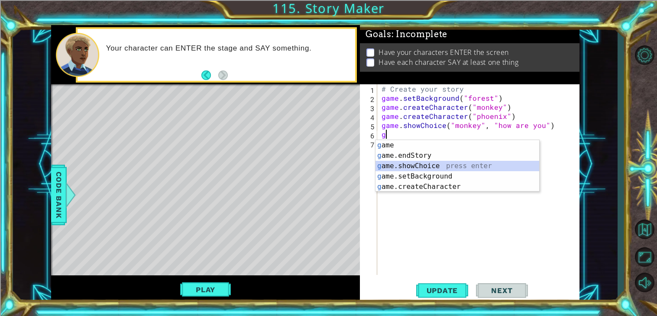
click at [488, 169] on div "g ame press enter g ame.endStory press enter g ame.showChoice press enter g ame…" at bounding box center [457, 176] width 164 height 73
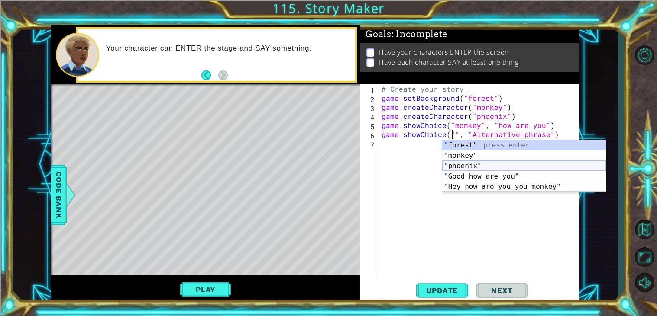
click at [471, 164] on div "" forest" press enter " monkey" press enter " phoenix" press enter " Good how a…" at bounding box center [524, 176] width 164 height 73
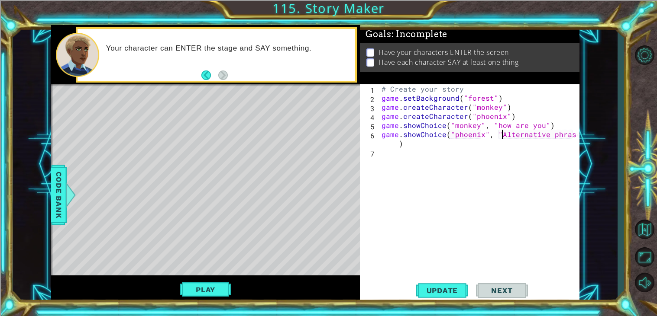
click at [500, 134] on div "# Create your story game . setBackground ( "forest" ) game . createCharacter ( …" at bounding box center [481, 188] width 202 height 209
drag, startPoint x: 498, startPoint y: 133, endPoint x: 573, endPoint y: 137, distance: 75.0
click at [573, 137] on div "# Create your story game . setBackground ( "forest" ) game . createCharacter ( …" at bounding box center [481, 188] width 202 height 209
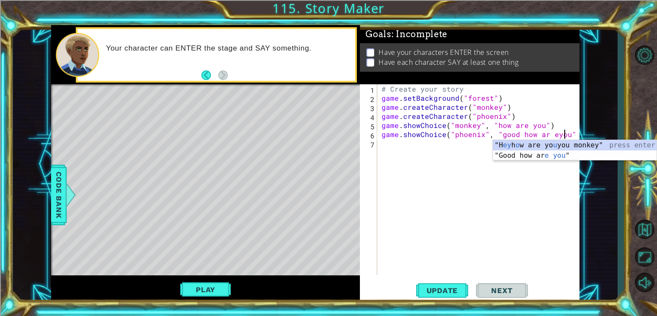
scroll to position [0, 11]
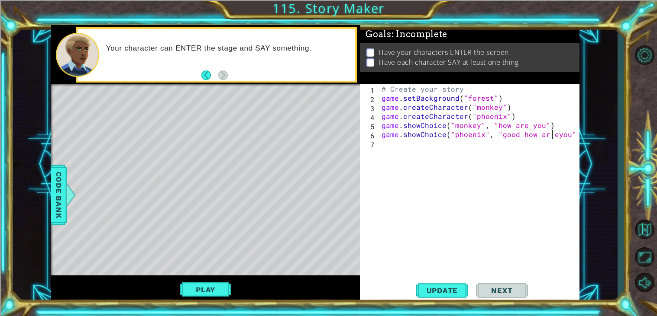
click at [552, 135] on div "# Create your story game . setBackground ( "forest" ) game . createCharacter ( …" at bounding box center [481, 188] width 202 height 209
click at [428, 290] on span "Update" at bounding box center [442, 291] width 49 height 9
click at [203, 77] on button "Back" at bounding box center [209, 76] width 17 height 10
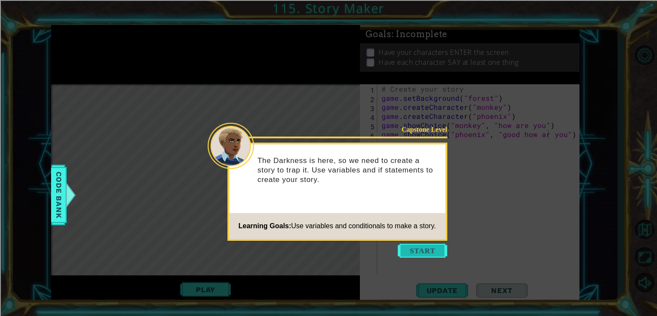
click at [428, 248] on button "Start" at bounding box center [422, 251] width 49 height 14
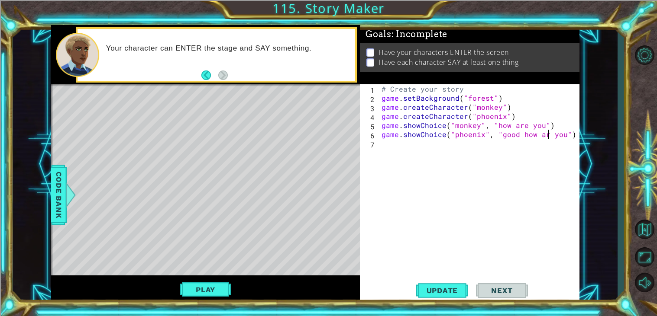
click at [381, 125] on div "# Create your story game . setBackground ( "forest" ) game . createCharacter ( …" at bounding box center [481, 188] width 202 height 209
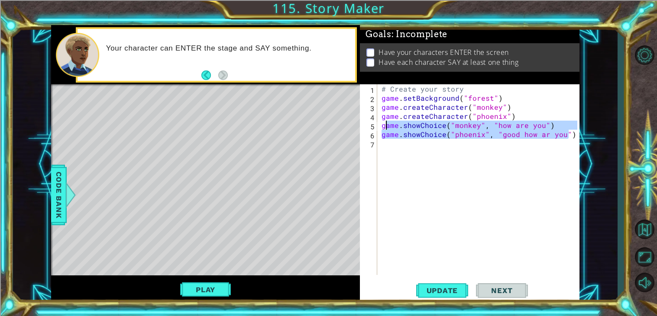
drag, startPoint x: 568, startPoint y: 138, endPoint x: 385, endPoint y: 124, distance: 183.6
click at [385, 124] on div "# Create your story game . setBackground ( "forest" ) game . createCharacter ( …" at bounding box center [481, 188] width 202 height 209
type textarea "g"
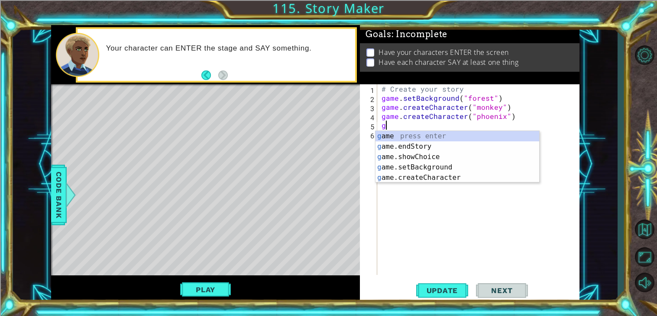
scroll to position [0, 0]
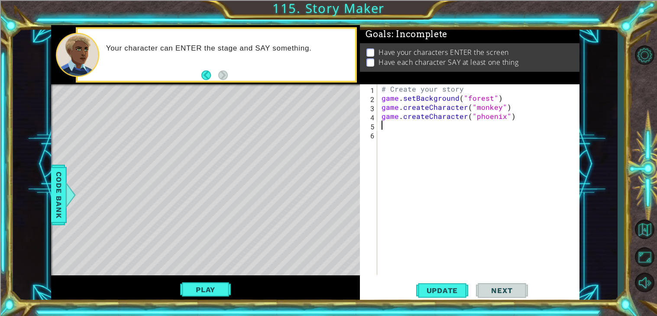
click at [368, 52] on p at bounding box center [370, 52] width 8 height 8
click at [64, 180] on span "Code Bank" at bounding box center [59, 195] width 14 height 53
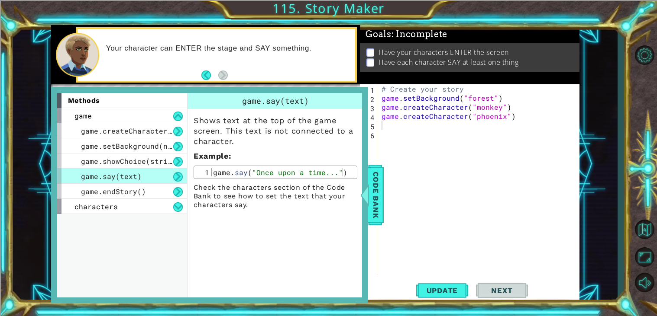
type textarea "game.say("Once upon a time...")"
drag, startPoint x: 213, startPoint y: 174, endPoint x: 244, endPoint y: 175, distance: 30.8
click at [244, 175] on div "game . say ( "Once upon a time..." )" at bounding box center [282, 180] width 143 height 25
click at [392, 126] on div "# Create your story game . setBackground ( "forest" ) game . createCharacter ( …" at bounding box center [481, 188] width 202 height 209
paste textarea "game.sa"
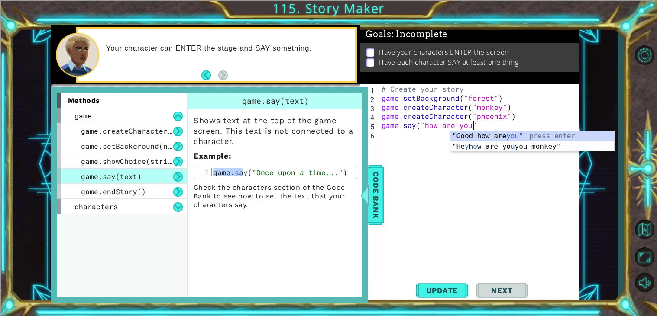
scroll to position [0, 5]
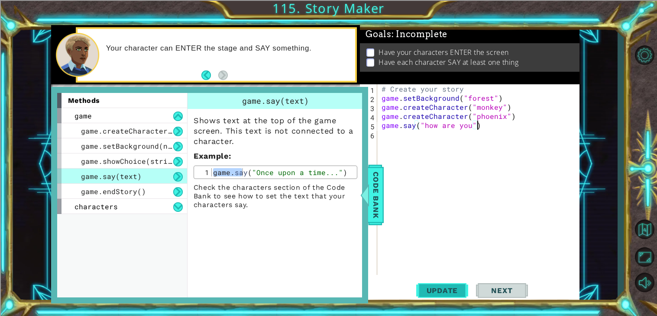
click at [434, 286] on button "Update" at bounding box center [442, 291] width 52 height 22
click at [372, 195] on span "Code Bank" at bounding box center [376, 195] width 14 height 53
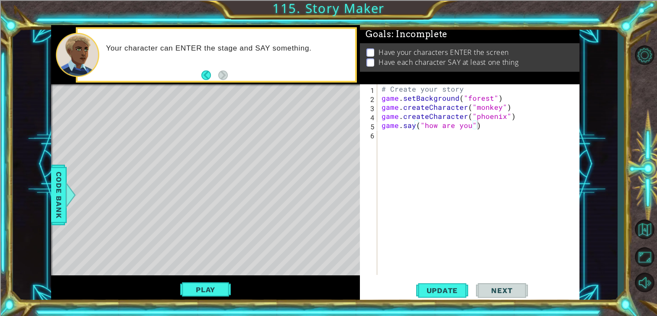
click at [399, 127] on div "# Create your story game . setBackground ( "forest" ) game . createCharacter ( …" at bounding box center [481, 188] width 202 height 209
click at [439, 291] on span "Update" at bounding box center [442, 291] width 49 height 9
click at [432, 279] on div "Monkey King.say("how are you") 1 2 3 4 5 6 # Create your story game . setBackgr…" at bounding box center [469, 193] width 219 height 219
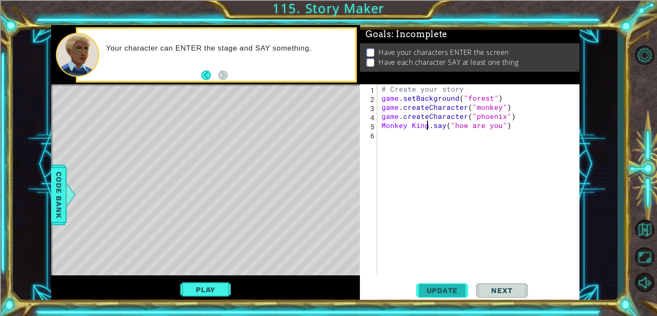
click at [432, 292] on span "Update" at bounding box center [442, 291] width 49 height 9
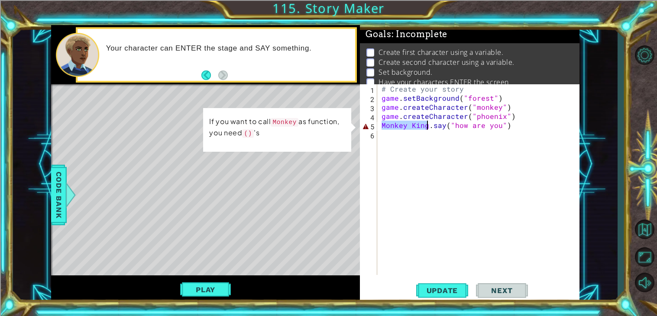
drag, startPoint x: 380, startPoint y: 126, endPoint x: 428, endPoint y: 127, distance: 47.2
click at [428, 127] on div "# Create your story game . setBackground ( "forest" ) game . createCharacter ( …" at bounding box center [481, 188] width 202 height 209
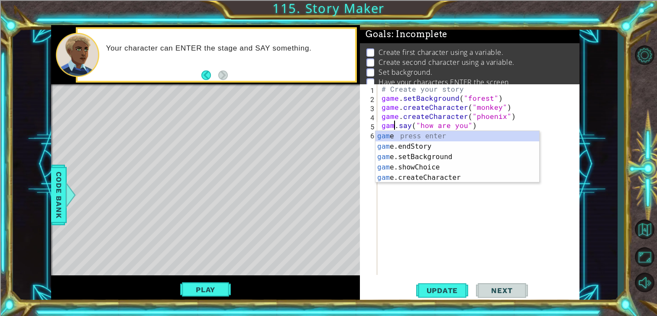
scroll to position [0, 1]
type textarea "game.say("how are you")"
click at [440, 290] on span "Update" at bounding box center [442, 291] width 49 height 9
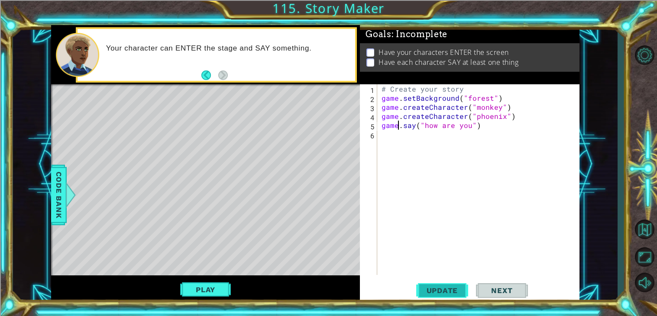
click at [428, 287] on span "Update" at bounding box center [442, 291] width 49 height 9
click at [214, 292] on button "Play" at bounding box center [205, 290] width 51 height 16
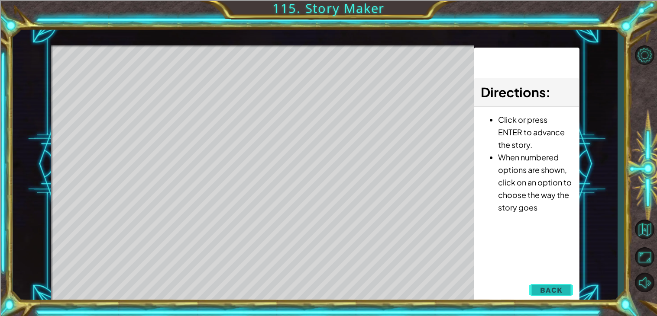
click at [539, 288] on button "Back" at bounding box center [551, 290] width 44 height 17
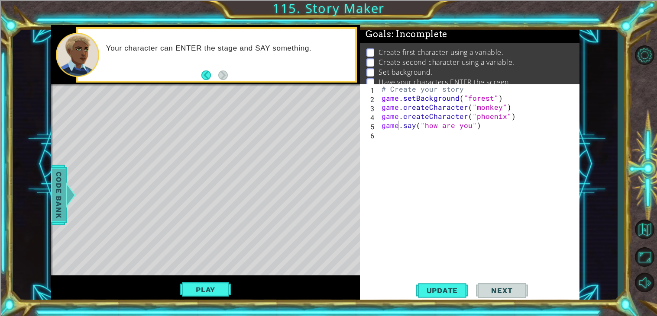
click at [58, 208] on span "Code Bank" at bounding box center [59, 195] width 14 height 53
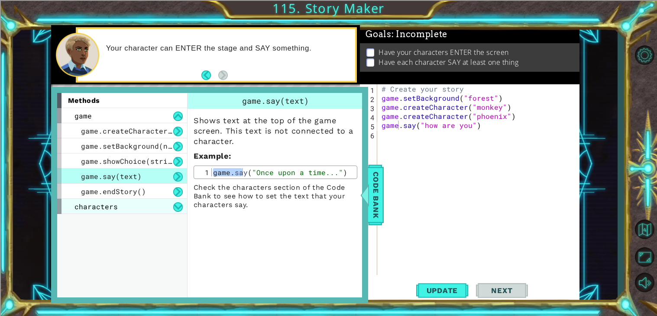
click at [64, 209] on div "characters" at bounding box center [122, 206] width 130 height 15
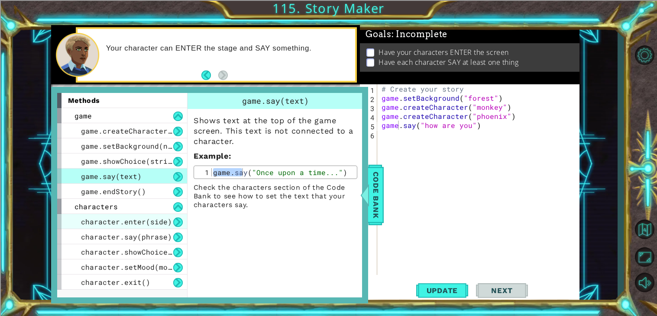
click at [108, 226] on div "character.enter(side)" at bounding box center [122, 221] width 130 height 15
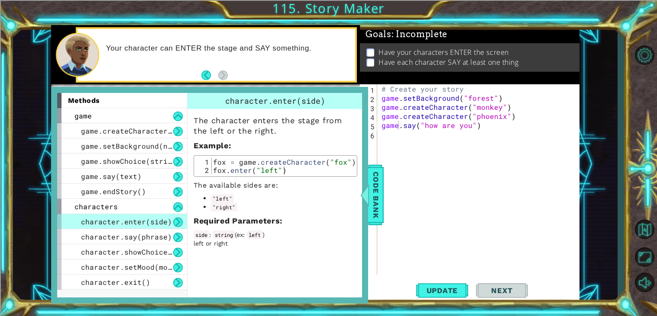
click at [439, 142] on div "# Create your story game . setBackground ( "forest" ) game . createCharacter ( …" at bounding box center [481, 188] width 202 height 209
drag, startPoint x: 491, startPoint y: 125, endPoint x: 382, endPoint y: 128, distance: 109.5
click at [382, 128] on div "# Create your story game . setBackground ( "forest" ) game . createCharacter ( …" at bounding box center [481, 188] width 202 height 209
type textarea "game.say("how are you")"
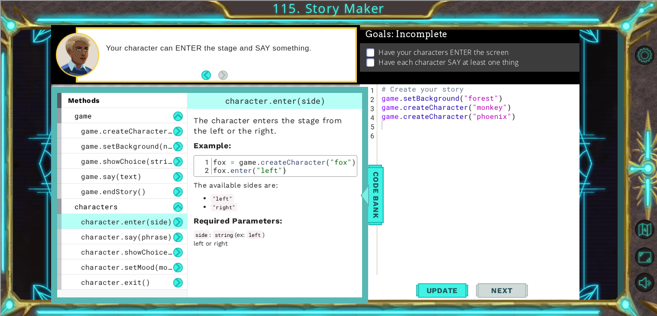
drag, startPoint x: 225, startPoint y: 101, endPoint x: 293, endPoint y: 100, distance: 67.5
click at [293, 100] on div "character.enter(side)" at bounding box center [275, 101] width 176 height 16
click at [423, 124] on div "# Create your story game . setBackground ( "forest" ) game . createCharacter ( …" at bounding box center [481, 188] width 202 height 209
click at [477, 309] on div "1 ההההההההההההההההההההההההההההההההההההההההההההההההההההההההההההההההההההההההההההה…" at bounding box center [328, 158] width 657 height 316
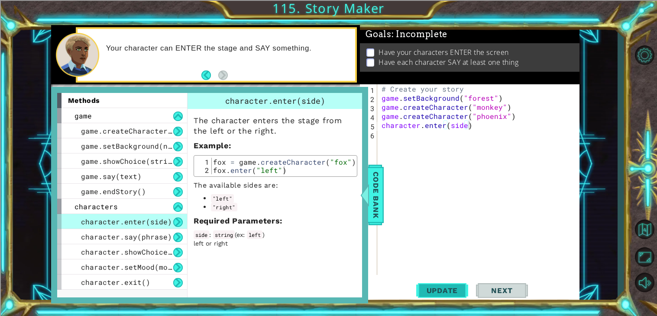
click at [458, 290] on span "Update" at bounding box center [442, 291] width 49 height 9
click at [369, 214] on span "Code Bank" at bounding box center [376, 195] width 14 height 53
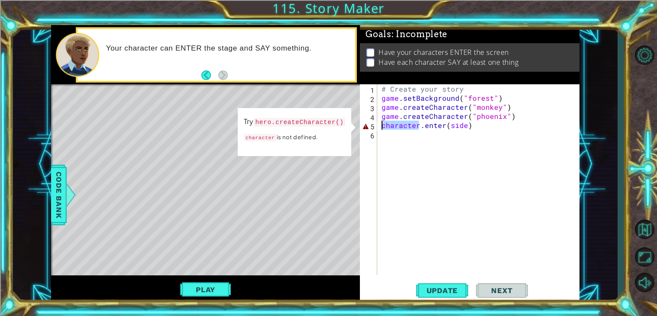
drag, startPoint x: 419, startPoint y: 128, endPoint x: 382, endPoint y: 126, distance: 36.8
click at [382, 126] on div "# Create your story game . setBackground ( "forest" ) game . createCharacter ( …" at bounding box center [481, 188] width 202 height 209
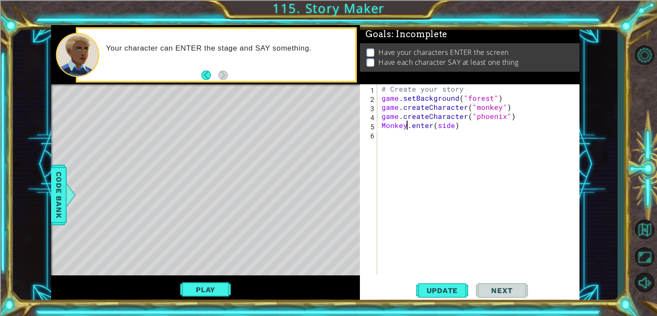
scroll to position [0, 1]
click at [447, 290] on span "Update" at bounding box center [442, 291] width 49 height 9
click at [469, 302] on div "Update Next" at bounding box center [471, 291] width 219 height 22
click at [457, 296] on button "Update" at bounding box center [442, 291] width 52 height 22
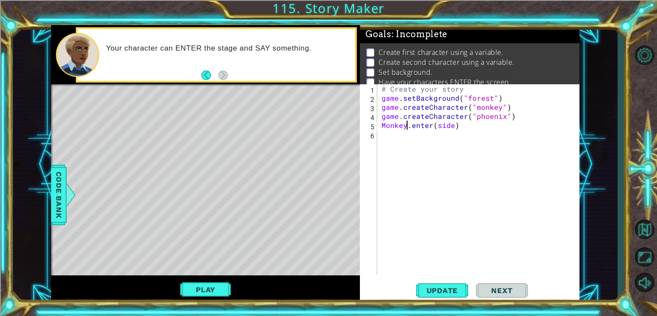
click at [384, 128] on div "# Create your story game . setBackground ( "forest" ) game . createCharacter ( …" at bounding box center [481, 188] width 202 height 209
click at [442, 296] on button "Update" at bounding box center [442, 291] width 52 height 22
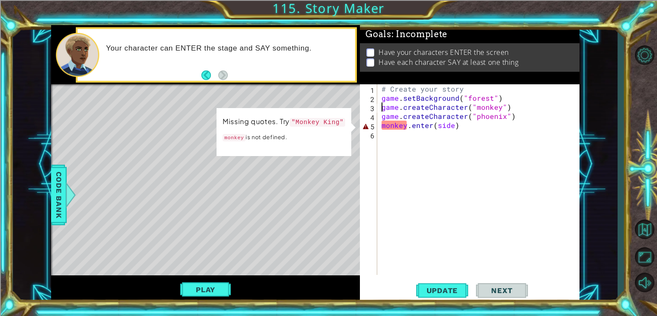
click at [383, 106] on div "# Create your story game . setBackground ( "forest" ) game . createCharacter ( …" at bounding box center [481, 188] width 202 height 209
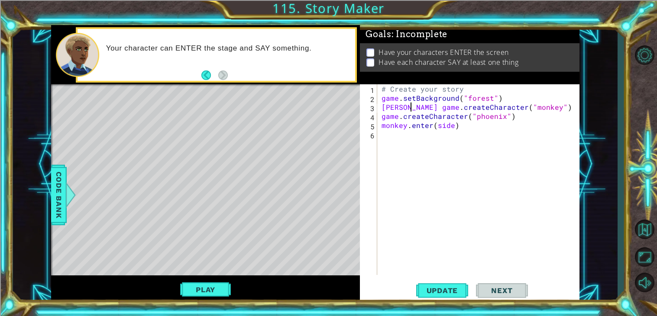
scroll to position [0, 2]
click at [405, 125] on div "# Create your story game . setBackground ( "forest" ) dingus = game . createCha…" at bounding box center [481, 188] width 202 height 209
click at [460, 288] on span "Update" at bounding box center [442, 291] width 49 height 9
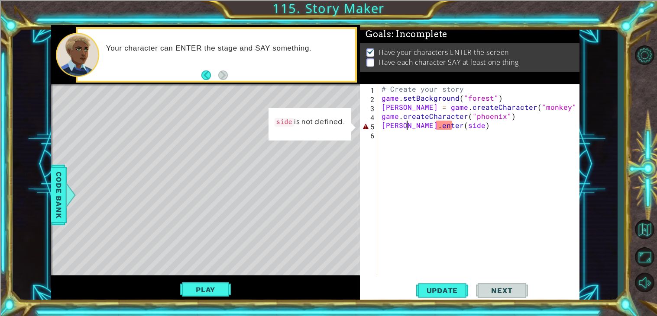
click at [449, 125] on div "# Create your story game . setBackground ( "forest" ) dingus = game . createCha…" at bounding box center [481, 188] width 202 height 209
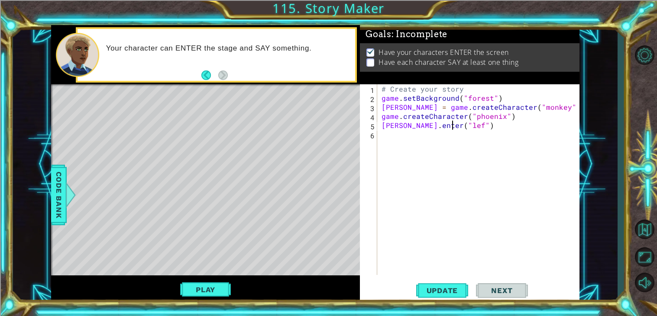
scroll to position [0, 5]
click at [439, 288] on span "Update" at bounding box center [442, 291] width 49 height 9
click at [188, 290] on button "Play" at bounding box center [205, 290] width 51 height 16
click at [380, 118] on div "# Create your story game . setBackground ( "forest" ) dingus = game . createCha…" at bounding box center [481, 188] width 202 height 209
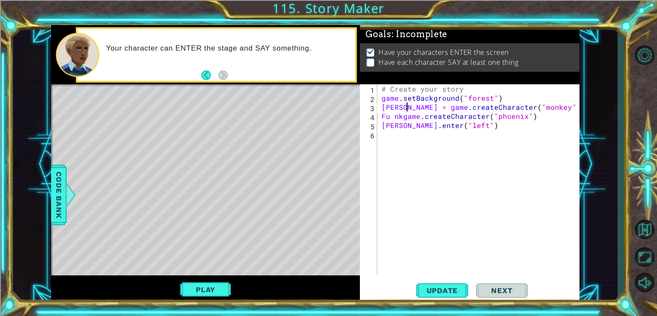
click at [407, 108] on div "# Create your story game . setBackground ( "forest" ) dingus = game . createCha…" at bounding box center [481, 188] width 202 height 209
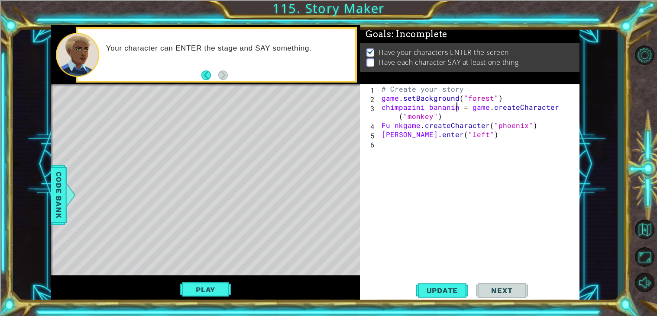
scroll to position [0, 5]
drag, startPoint x: 461, startPoint y: 107, endPoint x: 380, endPoint y: 106, distance: 80.9
click at [380, 106] on div "# Create your story game . setBackground ( "forest" ) chimpazini bananini = gam…" at bounding box center [481, 188] width 202 height 209
drag, startPoint x: 406, startPoint y: 136, endPoint x: 373, endPoint y: 136, distance: 33.8
click at [373, 136] on div "chimpazini bananini = game.createCharacter("monkey") 1 2 3 4 5 6 # Create your …" at bounding box center [468, 179] width 217 height 191
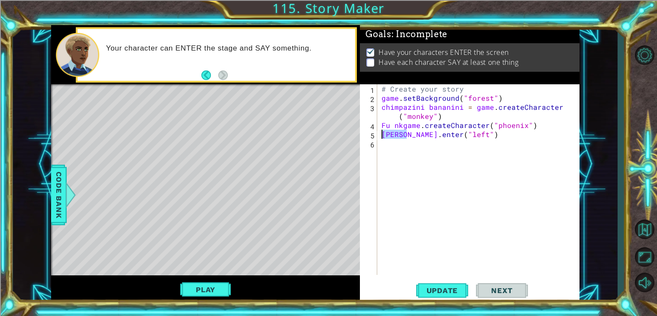
scroll to position [0, 5]
paste textarea "chimpazini bananini"
drag, startPoint x: 418, startPoint y: 126, endPoint x: 380, endPoint y: 125, distance: 38.5
click at [380, 125] on div "# Create your story game . setBackground ( "forest" ) chimpazini bananini = gam…" at bounding box center [481, 188] width 202 height 209
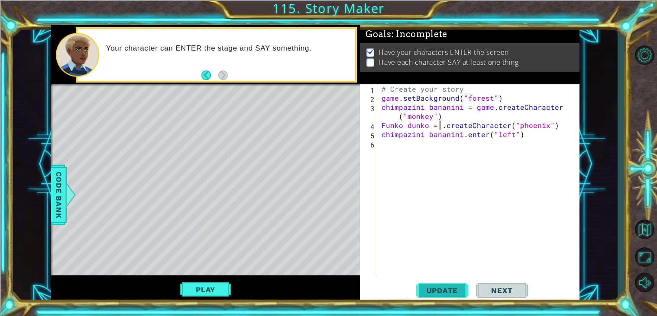
click at [436, 283] on button "Update" at bounding box center [442, 291] width 52 height 22
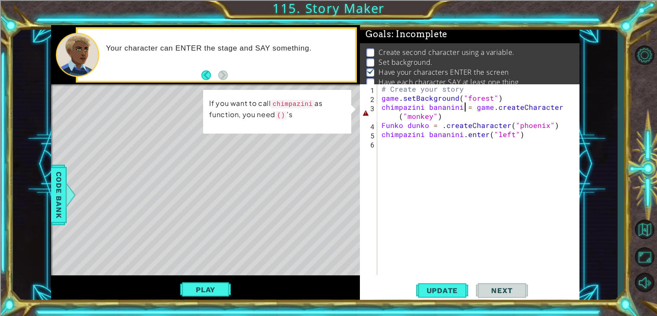
click at [465, 108] on div "# Create your story game . setBackground ( "forest" ) chimpazini bananini = gam…" at bounding box center [481, 188] width 202 height 209
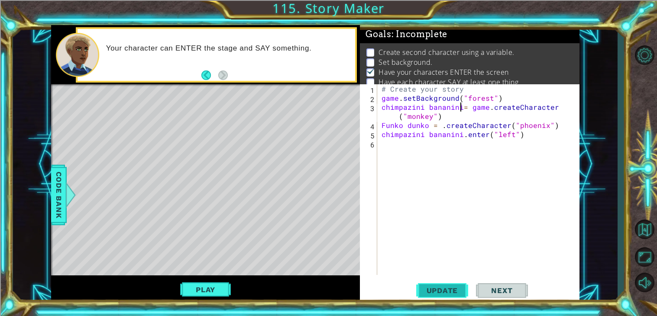
click at [442, 290] on span "Update" at bounding box center [442, 291] width 49 height 9
click at [425, 109] on div "# Create your story game . setBackground ( "forest" ) chimpazini bananini = gam…" at bounding box center [481, 188] width 202 height 209
click at [406, 126] on div "# Create your story game . setBackground ( "forest" ) chimpazini_bananini = gam…" at bounding box center [481, 188] width 202 height 209
type textarea "Funko_dunko = .createCharacter("phoenix")"
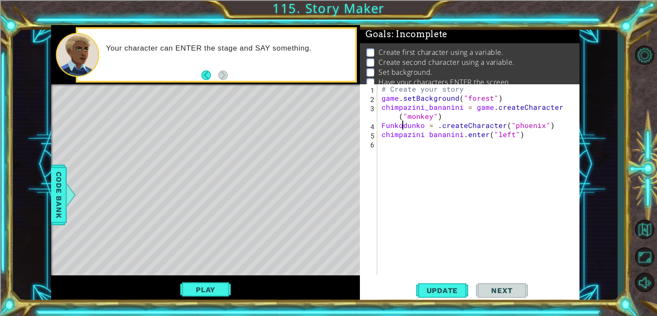
scroll to position [0, 1]
click at [438, 275] on div "# Create your story game . setBackground ( "forest" ) chimpazini_bananini = gam…" at bounding box center [481, 188] width 202 height 209
click at [439, 286] on button "Update" at bounding box center [442, 291] width 52 height 22
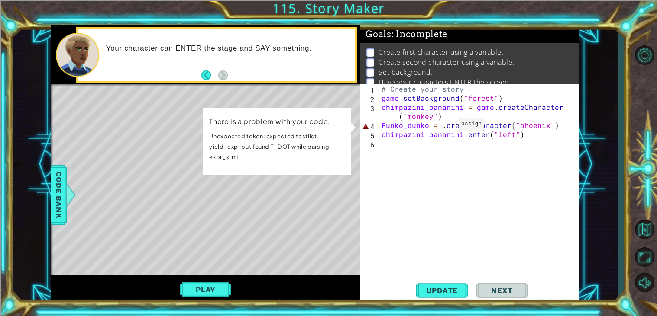
click at [443, 126] on div "# Create your story game . setBackground ( "forest" ) chimpazini_bananini = gam…" at bounding box center [481, 188] width 202 height 209
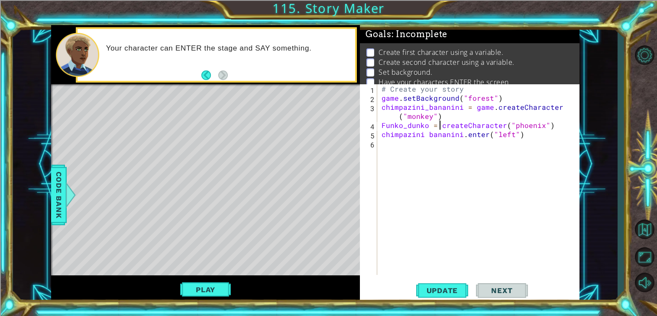
click at [429, 313] on div "1 ההההההההההההההההההההההההההההההההההההההההההההההההההההההההההההההההההההההההההההה…" at bounding box center [328, 158] width 657 height 316
click at [430, 290] on span "Update" at bounding box center [442, 291] width 49 height 9
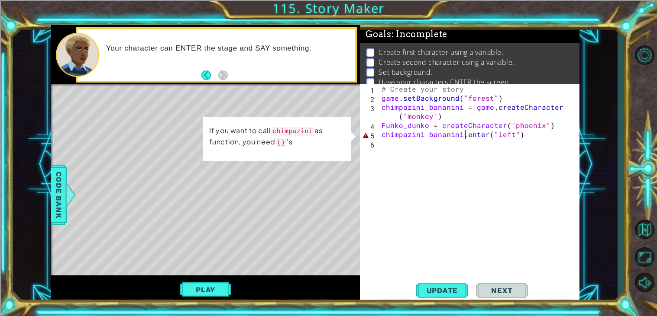
click at [465, 135] on div "# Create your story game . setBackground ( "forest" ) chimpazini_bananini = gam…" at bounding box center [481, 188] width 202 height 209
click at [428, 137] on div "# Create your story game . setBackground ( "forest" ) chimpazini_bananini = gam…" at bounding box center [481, 188] width 202 height 209
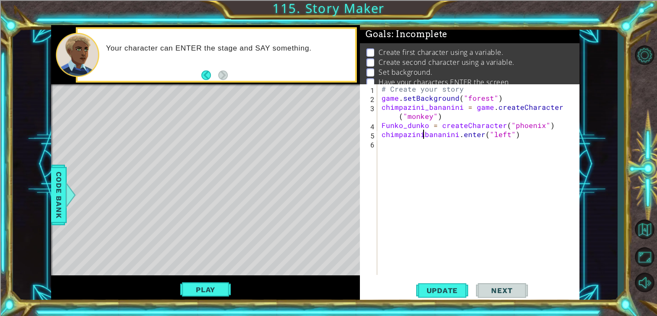
scroll to position [0, 2]
click at [461, 285] on button "Update" at bounding box center [442, 291] width 52 height 22
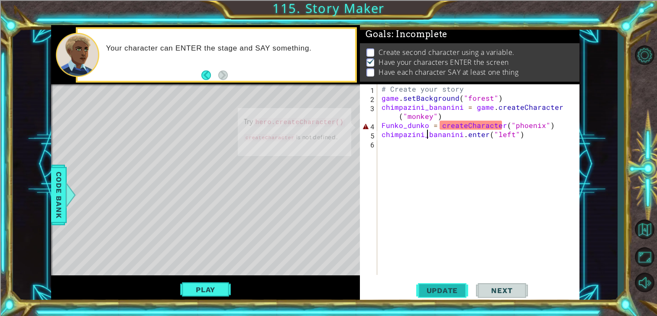
click at [456, 295] on span "Update" at bounding box center [442, 291] width 49 height 9
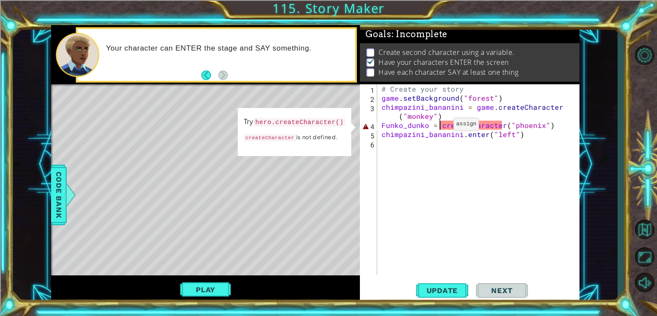
click at [438, 126] on div "# Create your story game . setBackground ( "forest" ) chimpazini_bananini = gam…" at bounding box center [481, 188] width 202 height 209
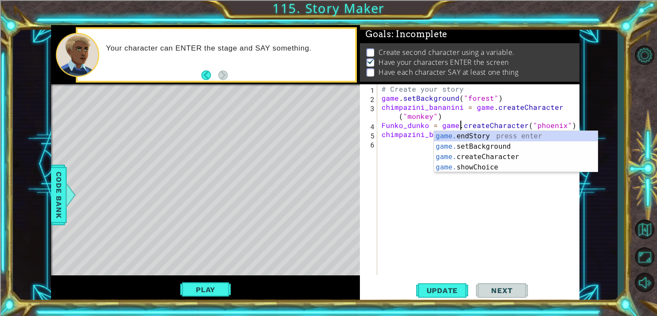
scroll to position [0, 5]
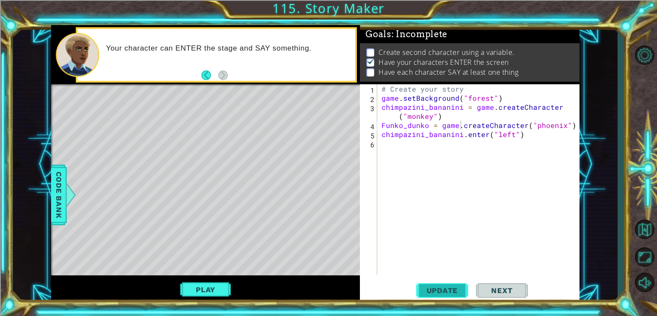
click at [456, 281] on button "Update" at bounding box center [442, 291] width 52 height 22
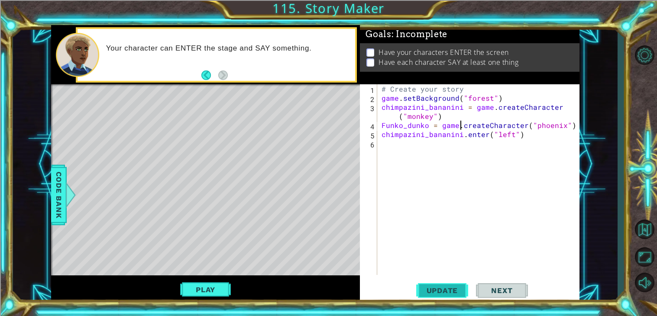
click at [444, 287] on span "Update" at bounding box center [442, 291] width 49 height 9
click at [209, 291] on button "Play" at bounding box center [205, 290] width 51 height 16
type textarea "chimpazini_bananini.enter("left")"
click at [536, 132] on div "# Create your story game . setBackground ( "forest" ) chimpazini_bananini = gam…" at bounding box center [481, 188] width 202 height 209
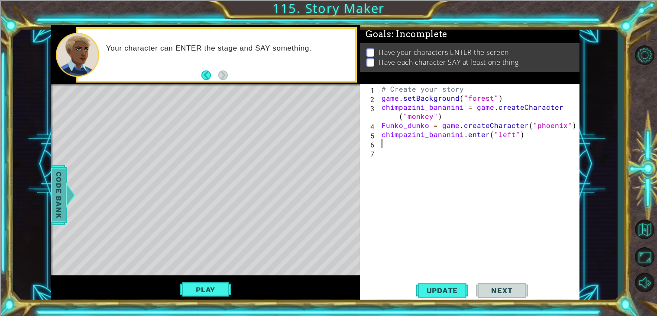
click at [71, 205] on div at bounding box center [70, 195] width 11 height 26
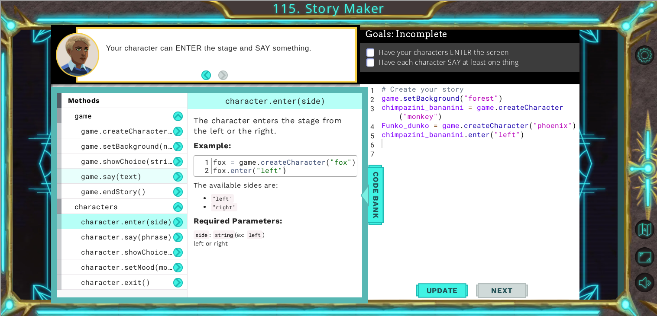
click at [141, 174] on div "game.say(text)" at bounding box center [122, 176] width 130 height 15
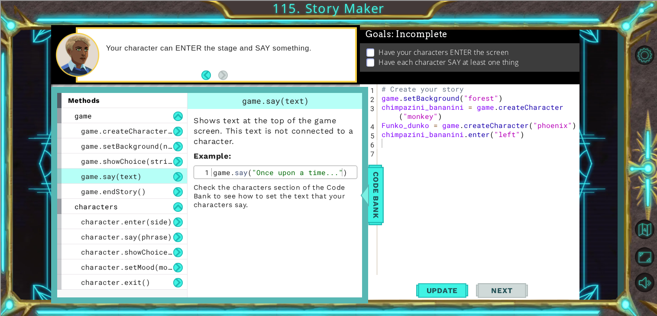
type textarea "game.say("Once upon a time...")"
drag, startPoint x: 212, startPoint y: 173, endPoint x: 345, endPoint y: 177, distance: 132.9
click at [345, 177] on div "game.say("Once upon a time...") 1 game . say ( "Once upon a time..." ) הההההההה…" at bounding box center [275, 172] width 164 height 13
click at [409, 139] on div "# Create your story game . setBackground ( "forest" ) chimpazini_bananini = gam…" at bounding box center [481, 188] width 202 height 209
paste textarea "game.say("Once upon a time...")"
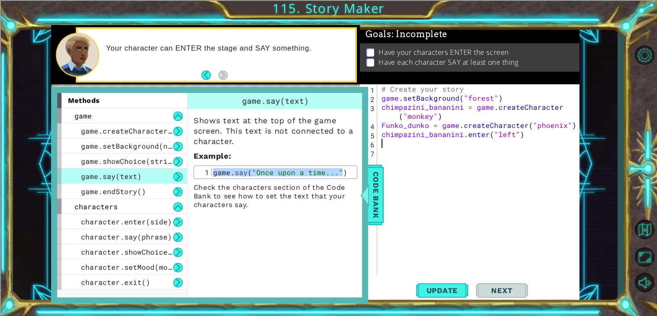
type textarea "game.say("Once upon a time...")"
drag, startPoint x: 423, startPoint y: 145, endPoint x: 501, endPoint y: 145, distance: 77.5
click at [501, 145] on div "# Create your story game . setBackground ( "forest" ) chimpazini_bananini = gam…" at bounding box center [481, 188] width 202 height 209
drag, startPoint x: 518, startPoint y: 146, endPoint x: 381, endPoint y: 146, distance: 137.6
click at [381, 146] on div "# Create your story game . setBackground ( "forest" ) chimpazini_bananini = gam…" at bounding box center [481, 188] width 202 height 209
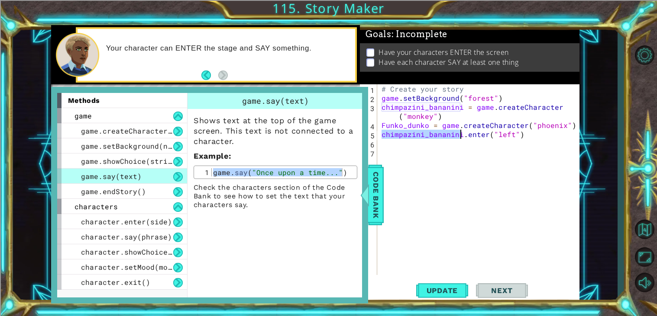
drag, startPoint x: 383, startPoint y: 135, endPoint x: 462, endPoint y: 135, distance: 79.2
click at [462, 135] on div "# Create your story game . setBackground ( "forest" ) chimpazini_bananini = gam…" at bounding box center [481, 188] width 202 height 209
type textarea "chimpazini_bananini.enter("left")"
click at [435, 159] on div "# Create your story game . setBackground ( "forest" ) chimpazini_bananini = gam…" at bounding box center [481, 188] width 202 height 209
paste textarea "chimpazini_bananini"
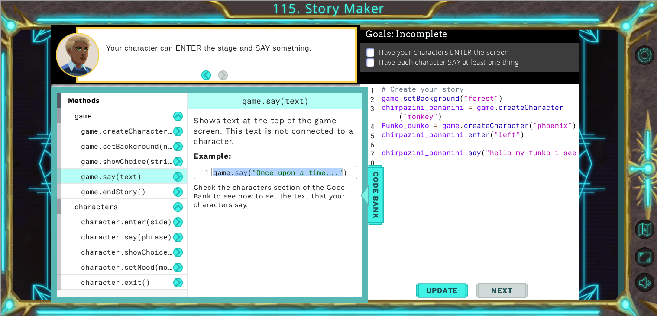
scroll to position [0, 12]
click at [374, 193] on span "Code Bank" at bounding box center [376, 195] width 14 height 53
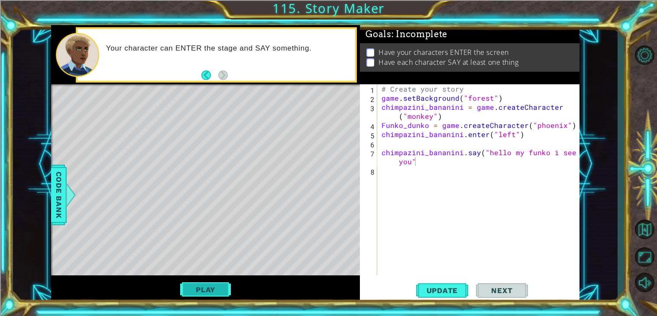
click at [206, 293] on button "Play" at bounding box center [205, 290] width 51 height 16
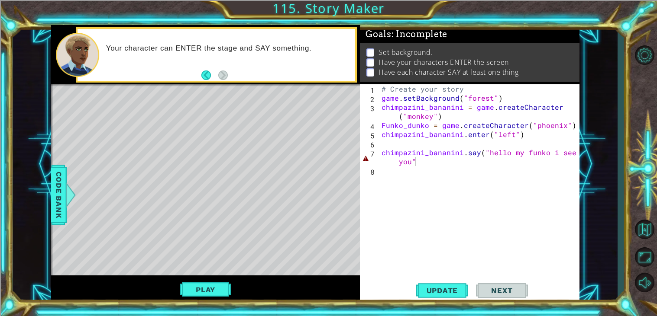
click at [558, 280] on div "chimpazini_bananini.say("hello my funko i see you" 1 2 3 4 5 6 7 8 # Create you…" at bounding box center [469, 193] width 219 height 219
type textarea "chimpazini_bananini.say("hello my funko i see you")"
click at [448, 293] on span "Update" at bounding box center [442, 291] width 49 height 9
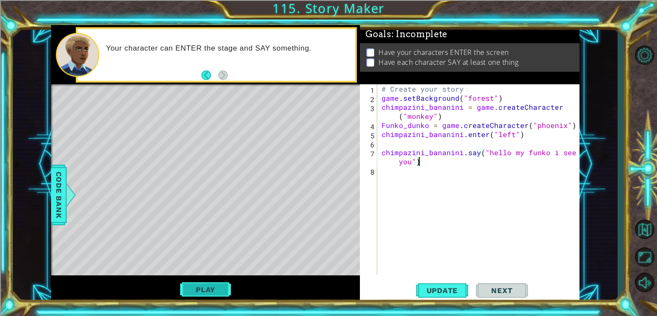
click at [203, 293] on button "Play" at bounding box center [205, 290] width 51 height 16
click at [409, 171] on div "# Create your story game . setBackground ( "forest" ) chimpazini_bananini = gam…" at bounding box center [481, 188] width 202 height 209
drag, startPoint x: 462, startPoint y: 136, endPoint x: 528, endPoint y: 134, distance: 66.3
click at [528, 134] on div "# Create your story game . setBackground ( "forest" ) chimpazini_bananini = gam…" at bounding box center [481, 188] width 202 height 209
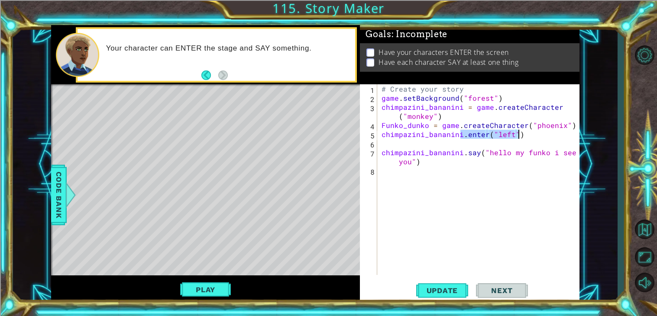
type textarea "chimpazini_bananini.enter("left")"
click at [406, 172] on div "# Create your story game . setBackground ( "forest" ) chimpazini_bananini = gam…" at bounding box center [481, 188] width 202 height 209
paste textarea ".enter("left")"
click at [381, 171] on div "# Create your story game . setBackground ( "forest" ) chimpazini_bananini = gam…" at bounding box center [481, 188] width 202 height 209
drag, startPoint x: 427, startPoint y: 127, endPoint x: 379, endPoint y: 126, distance: 47.6
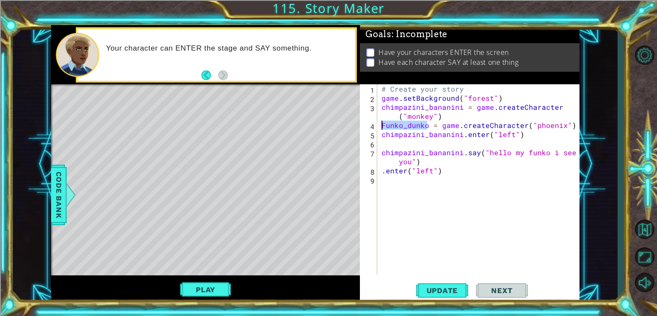
click at [380, 126] on div "# Create your story game . setBackground ( "forest" ) chimpazini_bananini = gam…" at bounding box center [481, 188] width 202 height 209
click at [381, 170] on div "# Create your story game . setBackground ( "forest" ) chimpazini_bananini = gam…" at bounding box center [481, 188] width 202 height 209
paste textarea "Funko_dunko"
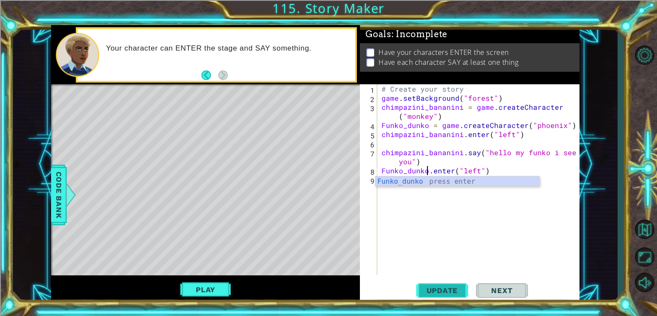
click at [440, 295] on span "Update" at bounding box center [442, 291] width 49 height 9
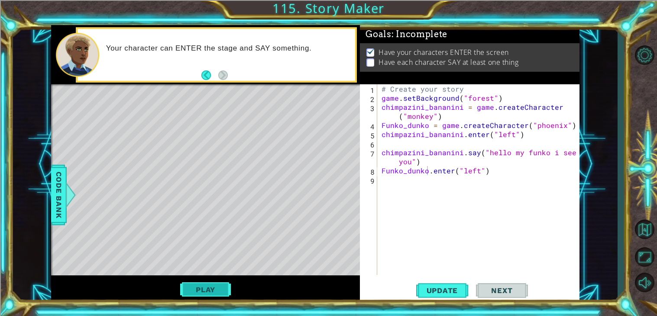
click at [222, 293] on button "Play" at bounding box center [205, 290] width 51 height 16
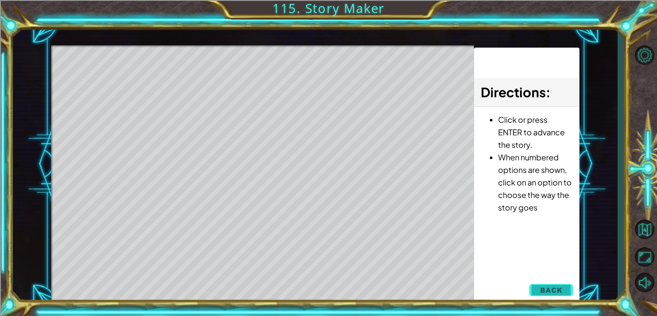
click at [0, 0] on div "Update Next" at bounding box center [0, 0] width 0 height 0
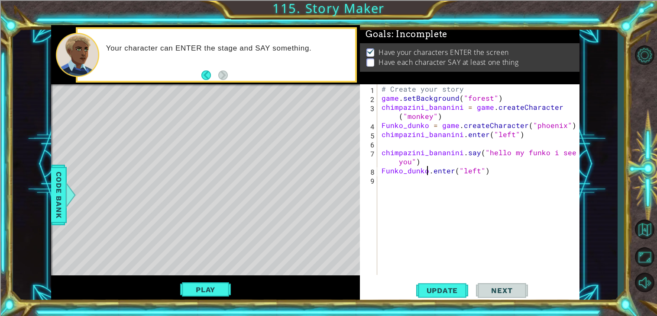
click at [476, 174] on div "# Create your story game . setBackground ( "forest" ) chimpazini_bananini = gam…" at bounding box center [481, 188] width 202 height 209
type textarea "Funko_dunko.enter("right")"
click at [431, 180] on div "# Create your story game . setBackground ( "forest" ) chimpazini_bananini = gam…" at bounding box center [481, 188] width 202 height 209
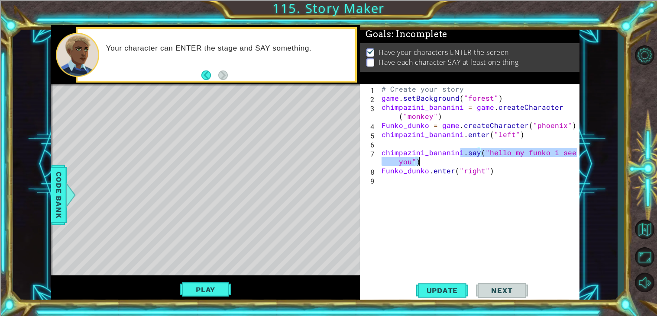
drag, startPoint x: 462, startPoint y: 153, endPoint x: 574, endPoint y: 157, distance: 112.6
click at [574, 157] on div "# Create your story game . setBackground ( "forest" ) chimpazini_bananini = gam…" at bounding box center [481, 188] width 202 height 209
type textarea "chimpazini_bananini.say("hello my funko i see you")"
click at [574, 157] on div "# Create your story game . setBackground ( "forest" ) chimpazini_bananini = gam…" at bounding box center [478, 179] width 197 height 191
click at [438, 186] on div "# Create your story game . setBackground ( "forest" ) chimpazini_bananini = gam…" at bounding box center [481, 188] width 202 height 209
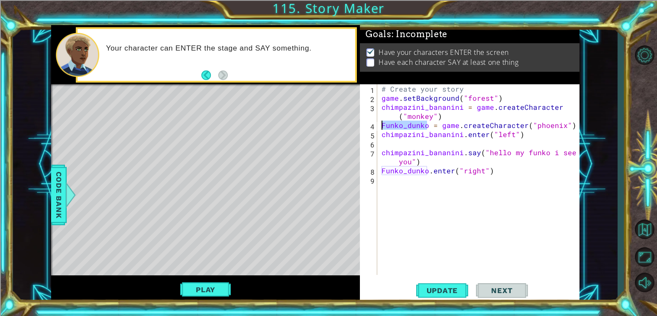
drag, startPoint x: 427, startPoint y: 126, endPoint x: 374, endPoint y: 125, distance: 52.8
click at [374, 125] on div "1 2 3 4 5 6 7 8 9 # Create your story game . setBackground ( "forest" ) chimpaz…" at bounding box center [468, 179] width 217 height 191
type textarea "Funko_dunko = game.createCharacter("phoenix")"
click at [387, 187] on div "# Create your story game . setBackground ( "forest" ) chimpazini_bananini = gam…" at bounding box center [481, 188] width 202 height 209
paste textarea "Funko_dunko"
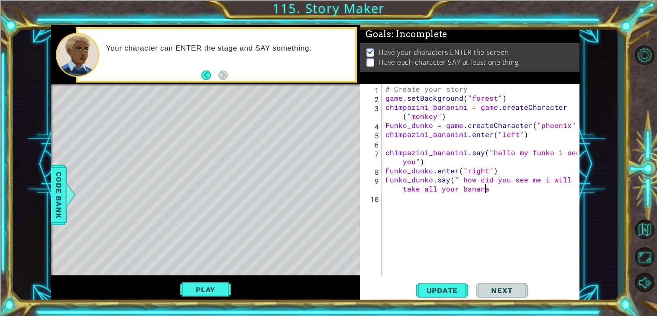
scroll to position [0, 16]
click at [439, 297] on button "Update" at bounding box center [442, 291] width 52 height 22
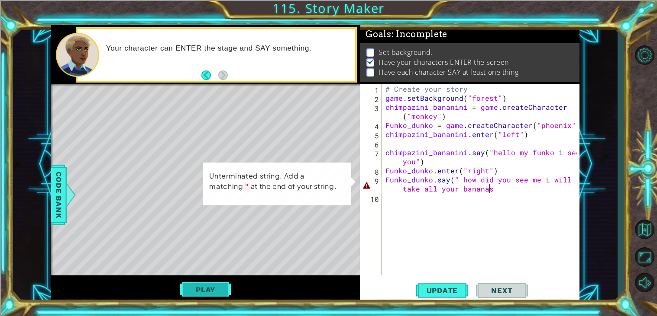
click at [225, 286] on button "Play" at bounding box center [205, 290] width 51 height 16
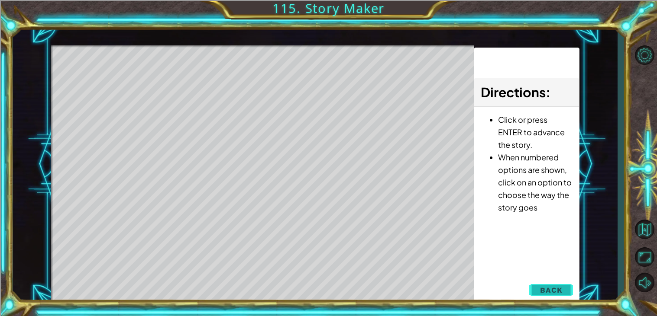
click at [549, 295] on button "Back" at bounding box center [551, 290] width 44 height 17
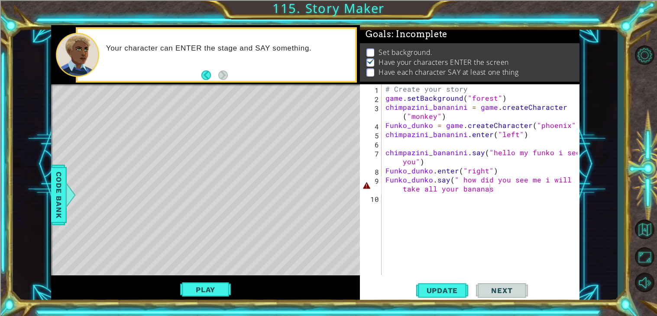
click at [511, 181] on div "# Create your story game . setBackground ( "forest" ) chimpazini_bananini = gam…" at bounding box center [482, 188] width 198 height 209
click at [505, 190] on div "# Create your story game . setBackground ( "forest" ) chimpazini_bananini = gam…" at bounding box center [482, 188] width 198 height 209
type textarea "Funko_dunko.say(" how did you see me i will take all your bananas")"
click at [451, 282] on button "Update" at bounding box center [442, 291] width 52 height 22
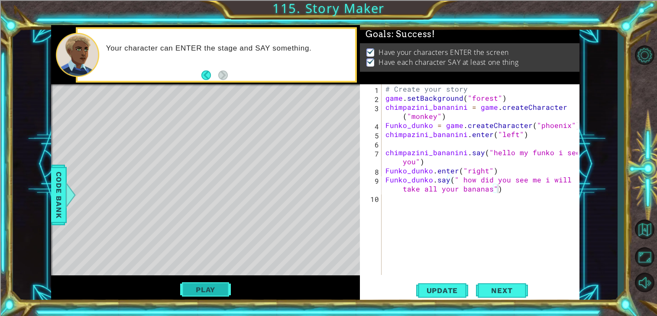
click at [208, 293] on button "Play" at bounding box center [205, 290] width 51 height 16
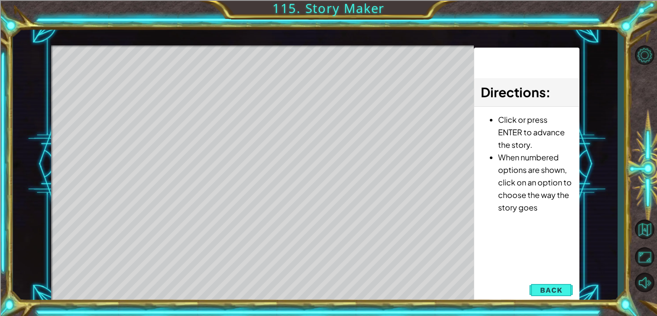
click at [366, 307] on div "1 ההההההההההההההההההההההההההההההההההההההההההההההההההההההההההההההההההההההההההההה…" at bounding box center [328, 158] width 657 height 316
click at [563, 291] on button "Back" at bounding box center [551, 290] width 44 height 17
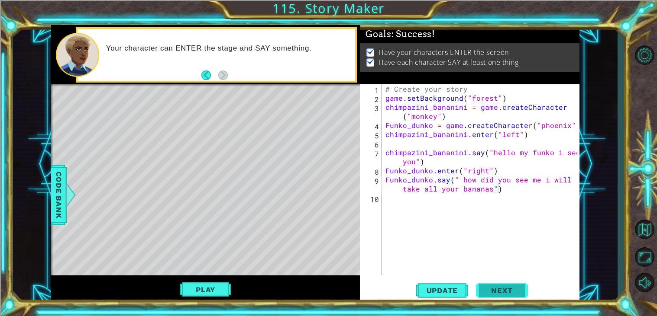
click at [502, 297] on button "Next" at bounding box center [502, 291] width 52 height 22
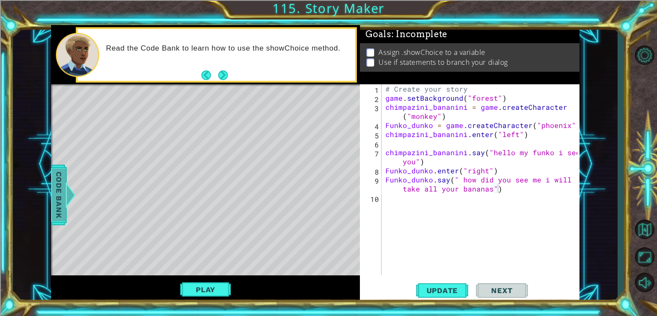
click at [68, 189] on div at bounding box center [70, 195] width 11 height 26
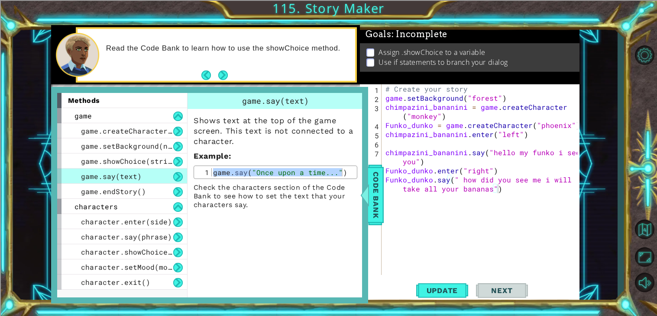
click at [43, 177] on div "1 ההההההההההההההההההההההההההההההההההההההההההההההההההההההההההההההההההההההההההההה…" at bounding box center [315, 164] width 604 height 278
click at [374, 192] on span "Code Bank" at bounding box center [376, 195] width 14 height 53
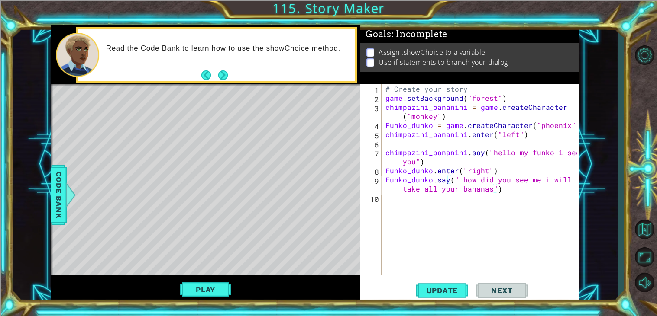
click at [231, 73] on div "Read the Code Bank to learn how to use the showChoice method." at bounding box center [215, 55] width 277 height 52
click at [221, 74] on button "Next" at bounding box center [223, 76] width 10 height 10
click at [460, 202] on div "# Create your story game . setBackground ( "forest" ) chimpazini_bananini = gam…" at bounding box center [482, 188] width 198 height 209
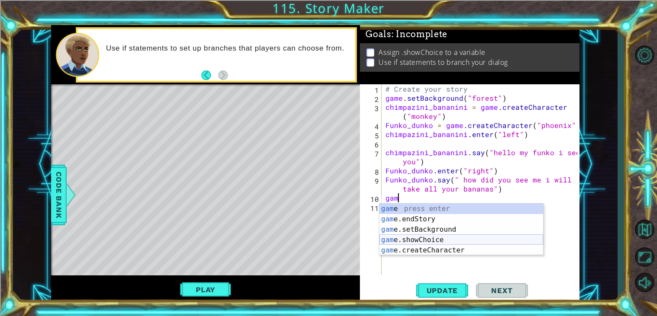
click at [421, 240] on div "gam e press enter gam e.endStory press enter gam e.setBackground press enter ga…" at bounding box center [461, 240] width 164 height 73
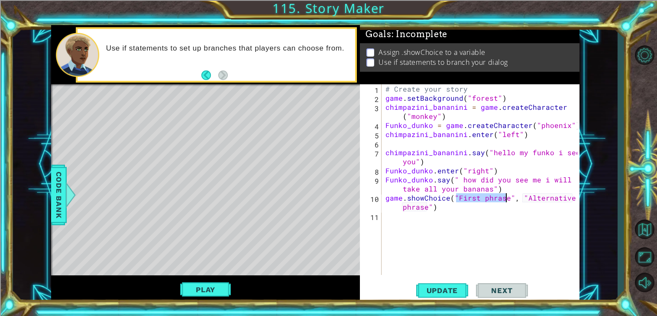
click at [386, 197] on div "# Create your story game . setBackground ( "forest" ) chimpazini_bananini = gam…" at bounding box center [482, 188] width 198 height 209
drag, startPoint x: 464, startPoint y: 153, endPoint x: 386, endPoint y: 152, distance: 77.9
click at [386, 152] on div "# Create your story game . setBackground ( "forest" ) chimpazini_bananini = gam…" at bounding box center [482, 188] width 198 height 209
click at [386, 198] on div "# Create your story game . setBackground ( "forest" ) chimpazini_bananini = gam…" at bounding box center [482, 188] width 198 height 209
paste textarea "chimpazini_bananini"
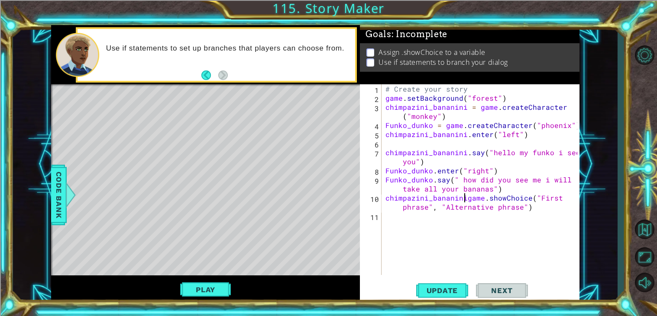
scroll to position [0, 5]
click at [436, 285] on button "Update" at bounding box center [442, 291] width 52 height 22
click at [209, 288] on button "Play" at bounding box center [205, 290] width 51 height 16
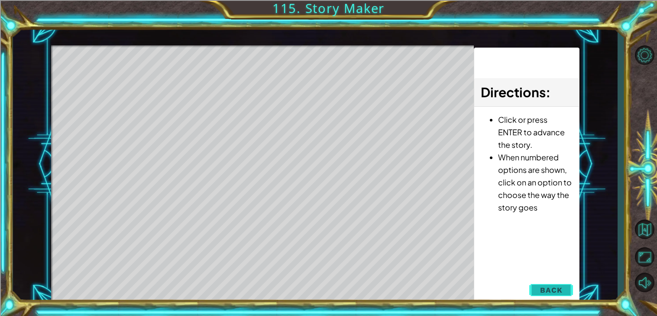
click at [545, 284] on button "Back" at bounding box center [551, 290] width 44 height 17
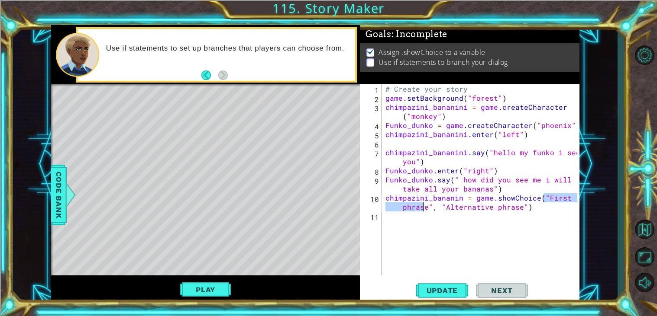
drag, startPoint x: 543, startPoint y: 199, endPoint x: 425, endPoint y: 208, distance: 118.1
click at [425, 208] on div "# Create your story game . setBackground ( "forest" ) chimpazini_bananini = gam…" at bounding box center [482, 188] width 198 height 209
drag, startPoint x: 473, startPoint y: 208, endPoint x: 547, endPoint y: 209, distance: 73.6
click at [547, 209] on div "# Create your story game . setBackground ( "forest" ) chimpazini_bananini = gam…" at bounding box center [482, 188] width 198 height 209
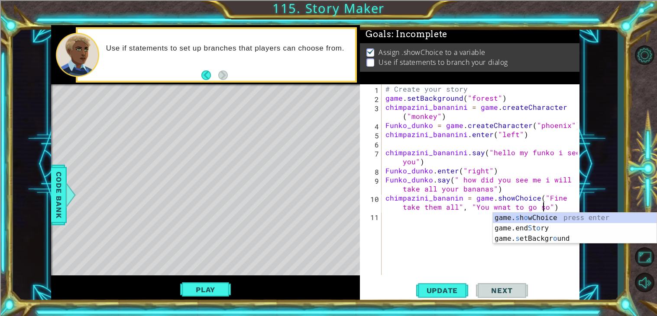
scroll to position [0, 20]
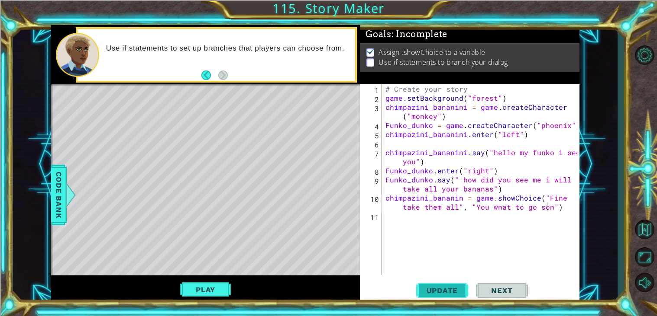
click at [456, 294] on span "Update" at bounding box center [442, 291] width 49 height 9
click at [193, 296] on button "Play" at bounding box center [205, 290] width 51 height 16
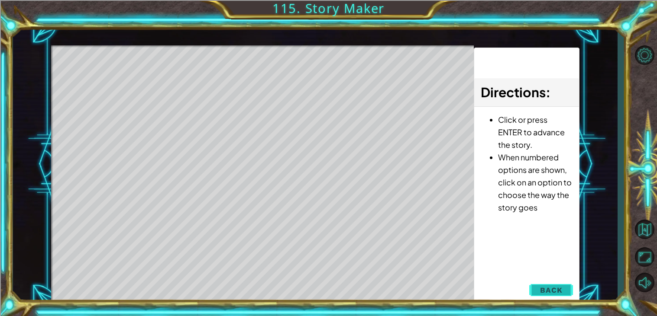
click at [560, 289] on span "Back" at bounding box center [551, 290] width 22 height 9
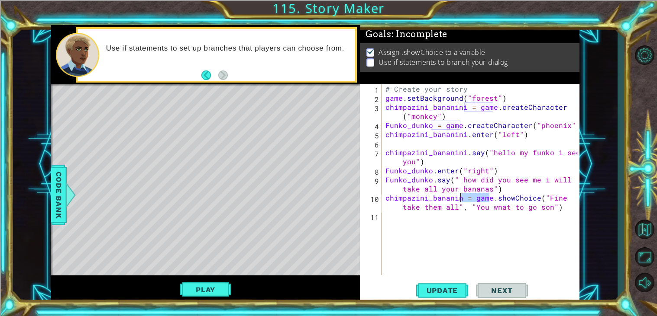
drag, startPoint x: 489, startPoint y: 199, endPoint x: 461, endPoint y: 196, distance: 28.3
click at [461, 196] on div "# Create your story game . setBackground ( "forest" ) chimpazini_bananini = gam…" at bounding box center [482, 188] width 198 height 209
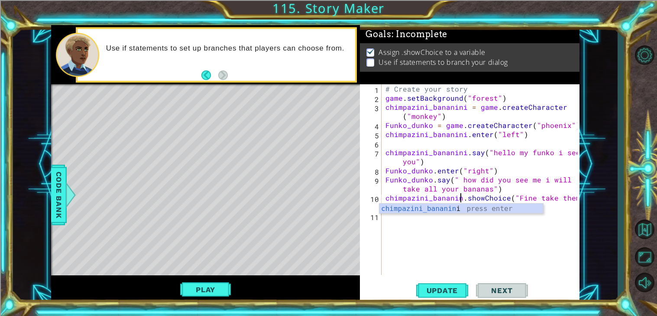
scroll to position [0, 18]
click at [445, 282] on button "Update" at bounding box center [442, 291] width 52 height 22
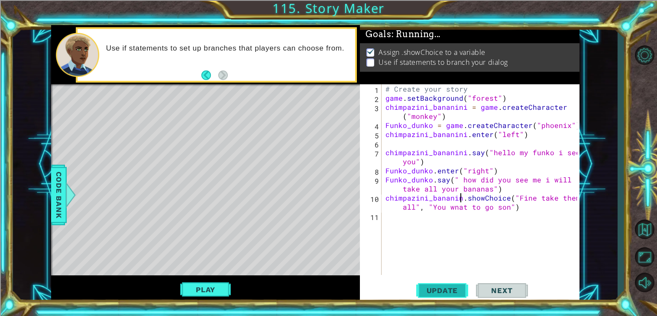
click at [448, 292] on span "Update" at bounding box center [442, 291] width 49 height 9
click at [222, 288] on button "Play" at bounding box center [205, 290] width 51 height 16
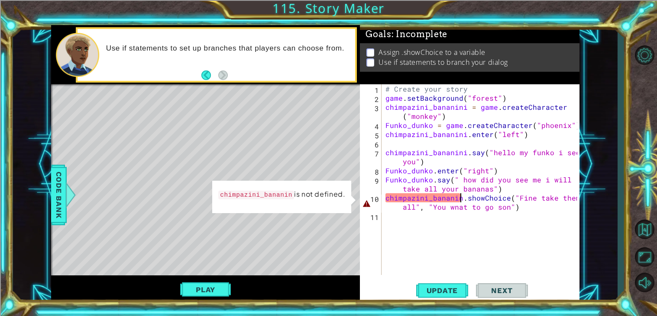
click at [460, 199] on div "# Create your story game . setBackground ( "forest" ) chimpazini_bananini = gam…" at bounding box center [482, 188] width 198 height 209
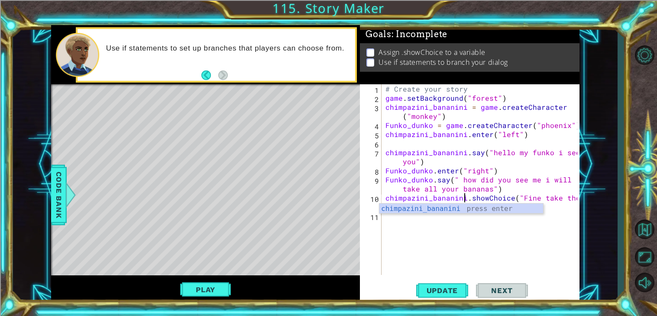
scroll to position [0, 5]
type textarea "chimpazini_bananini.showChoice("Fine take them all", "You wnat to go son")"
click at [445, 292] on span "Update" at bounding box center [442, 291] width 49 height 9
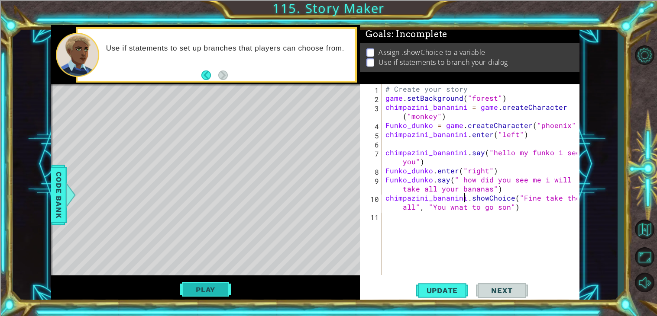
click at [200, 285] on button "Play" at bounding box center [205, 290] width 51 height 16
click at [439, 281] on button "Update" at bounding box center [442, 291] width 52 height 22
click at [423, 290] on span "Update" at bounding box center [442, 291] width 49 height 9
drag, startPoint x: 374, startPoint y: 50, endPoint x: 511, endPoint y: 46, distance: 136.4
click at [511, 46] on div "Assign .showChoice to a variable Use if statements to branch your dialog" at bounding box center [469, 57] width 219 height 29
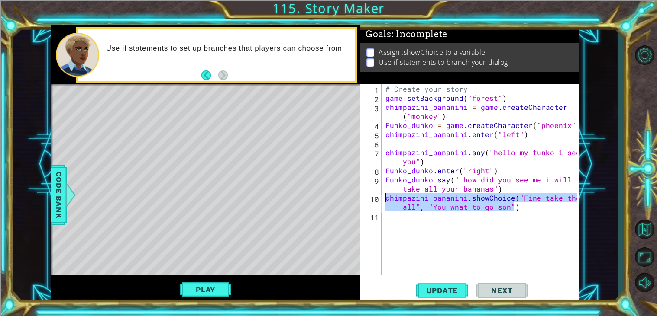
drag, startPoint x: 519, startPoint y: 207, endPoint x: 381, endPoint y: 198, distance: 138.0
click at [381, 198] on div "chimpazini_bananini.showChoice("Fine take them all", "You wnat to go son") 1 2 …" at bounding box center [468, 179] width 217 height 191
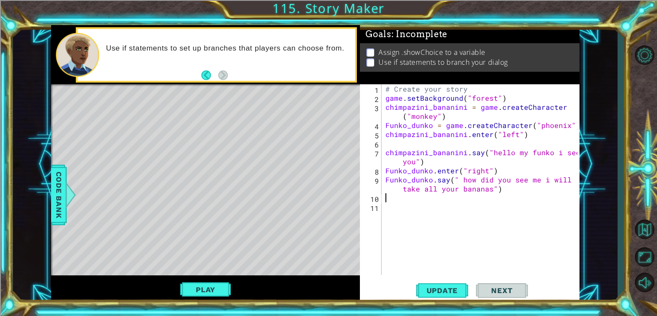
scroll to position [0, 0]
type textarea "I"
type textarea "if choice ==1:"
click at [395, 211] on div "# Create your story game . setBackground ( "forest" ) chimpazini_bananini = gam…" at bounding box center [482, 188] width 198 height 209
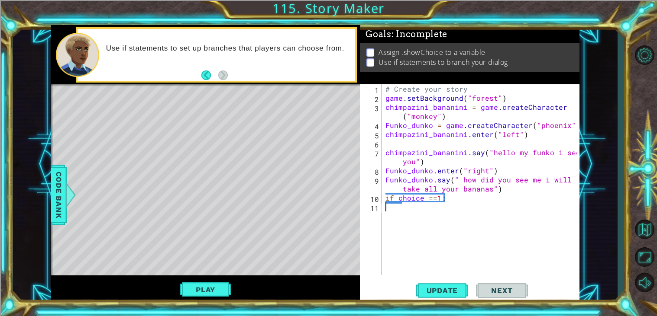
scroll to position [0, 0]
type textarea "m"
drag, startPoint x: 462, startPoint y: 153, endPoint x: 382, endPoint y: 150, distance: 80.1
click at [382, 150] on div "1 2 3 4 5 6 7 8 9 10 11 12 # Create your story game . setBackground ( "forest" …" at bounding box center [468, 179] width 217 height 191
type textarea "chimpazini_bananini.say("hello my funko i see you")"
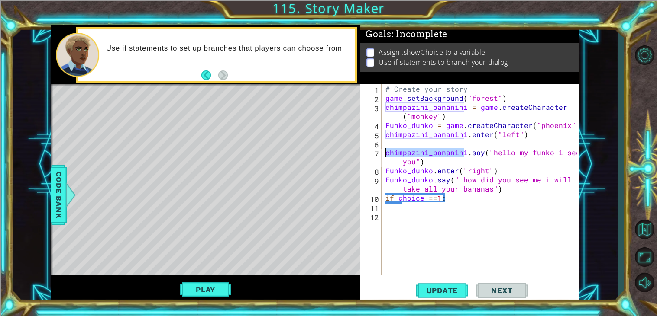
click at [388, 209] on div "# Create your story game . setBackground ( "forest" ) chimpazini_bananini = gam…" at bounding box center [482, 188] width 198 height 209
paste textarea "chimpazini_bananini"
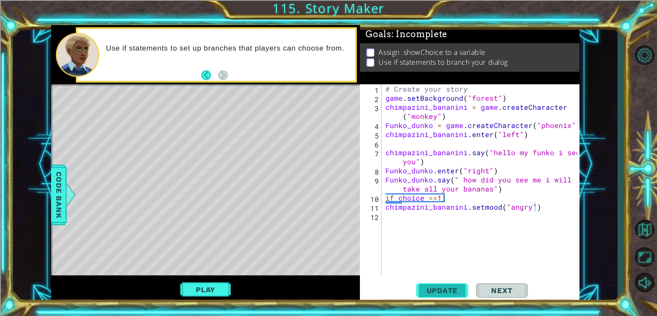
click at [446, 286] on button "Update" at bounding box center [442, 291] width 52 height 22
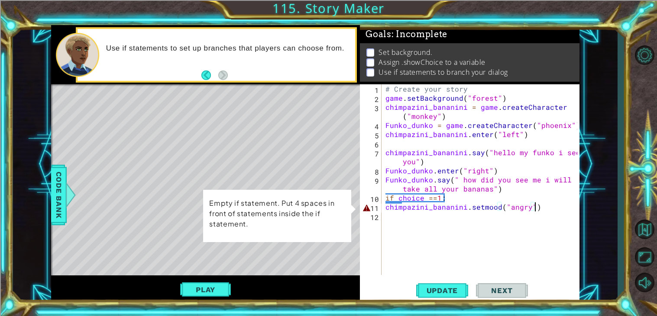
click at [384, 206] on div "# Create your story game . setBackground ( "forest" ) chimpazini_bananini = gam…" at bounding box center [482, 188] width 198 height 209
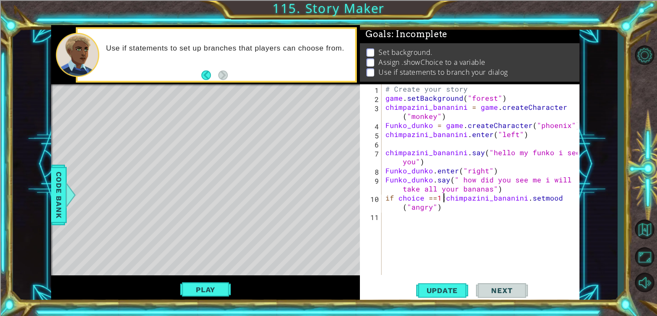
type textarea "chimpazini_bananini.setmood("angry")"
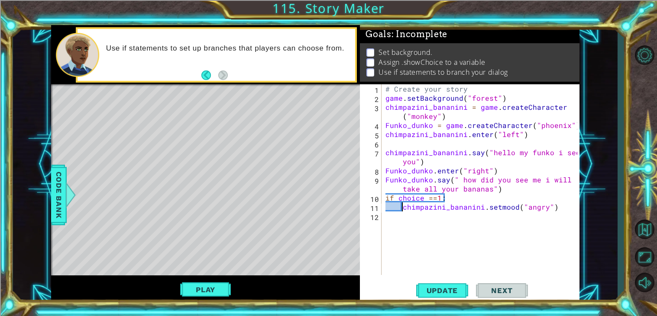
click at [394, 224] on div "# Create your story game . setBackground ( "forest" ) chimpazini_bananini = gam…" at bounding box center [482, 188] width 198 height 209
click at [553, 203] on div "# Create your story game . setBackground ( "forest" ) chimpazini_bananini = gam…" at bounding box center [482, 188] width 198 height 209
type textarea "chimpazini_bananini.setmood("angry")"
